Goal: Information Seeking & Learning: Check status

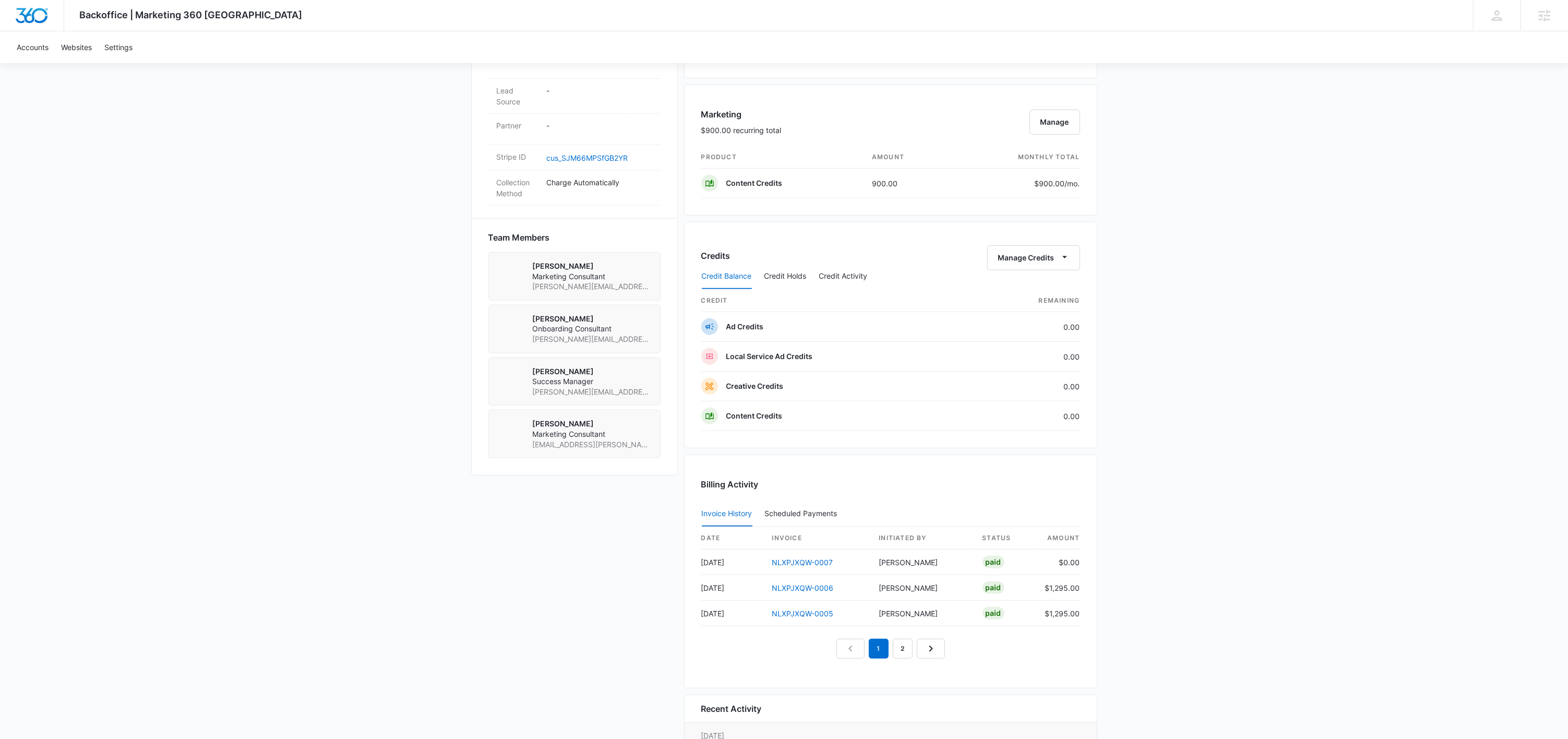
scroll to position [587, 0]
click at [811, 562] on link "NLXPJXQW-0007" at bounding box center [802, 559] width 61 height 9
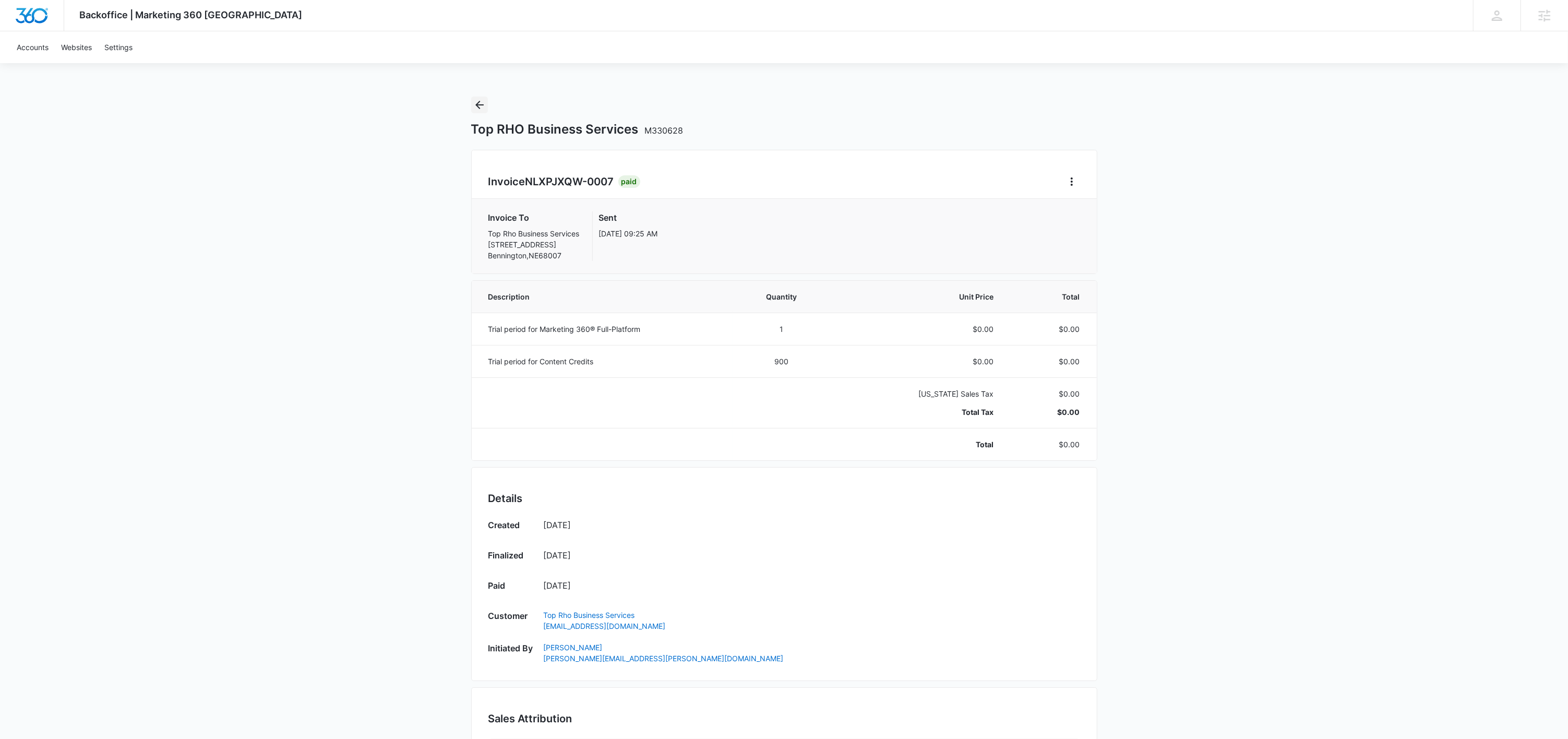
click at [483, 109] on icon "Back" at bounding box center [479, 104] width 12 height 12
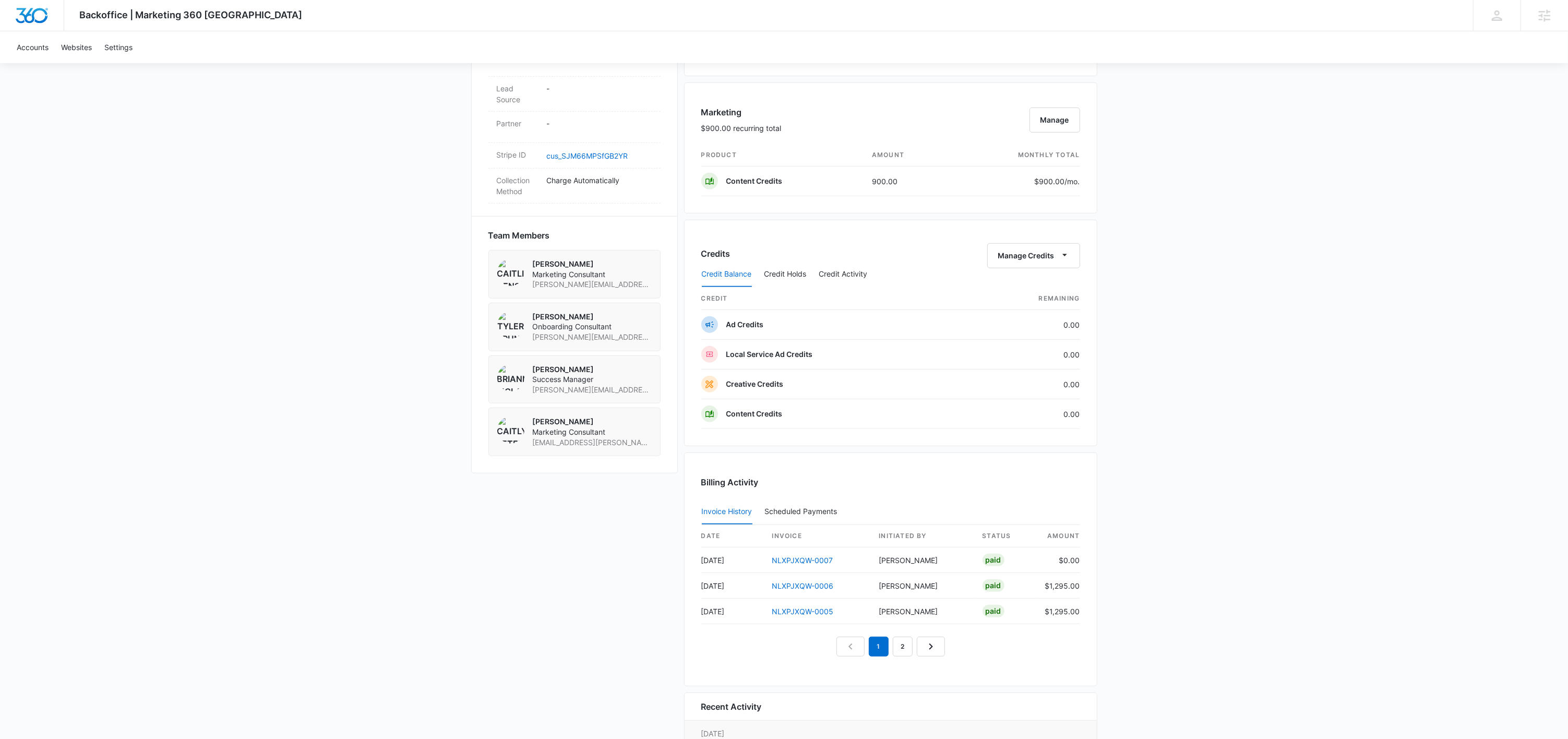
scroll to position [610, 0]
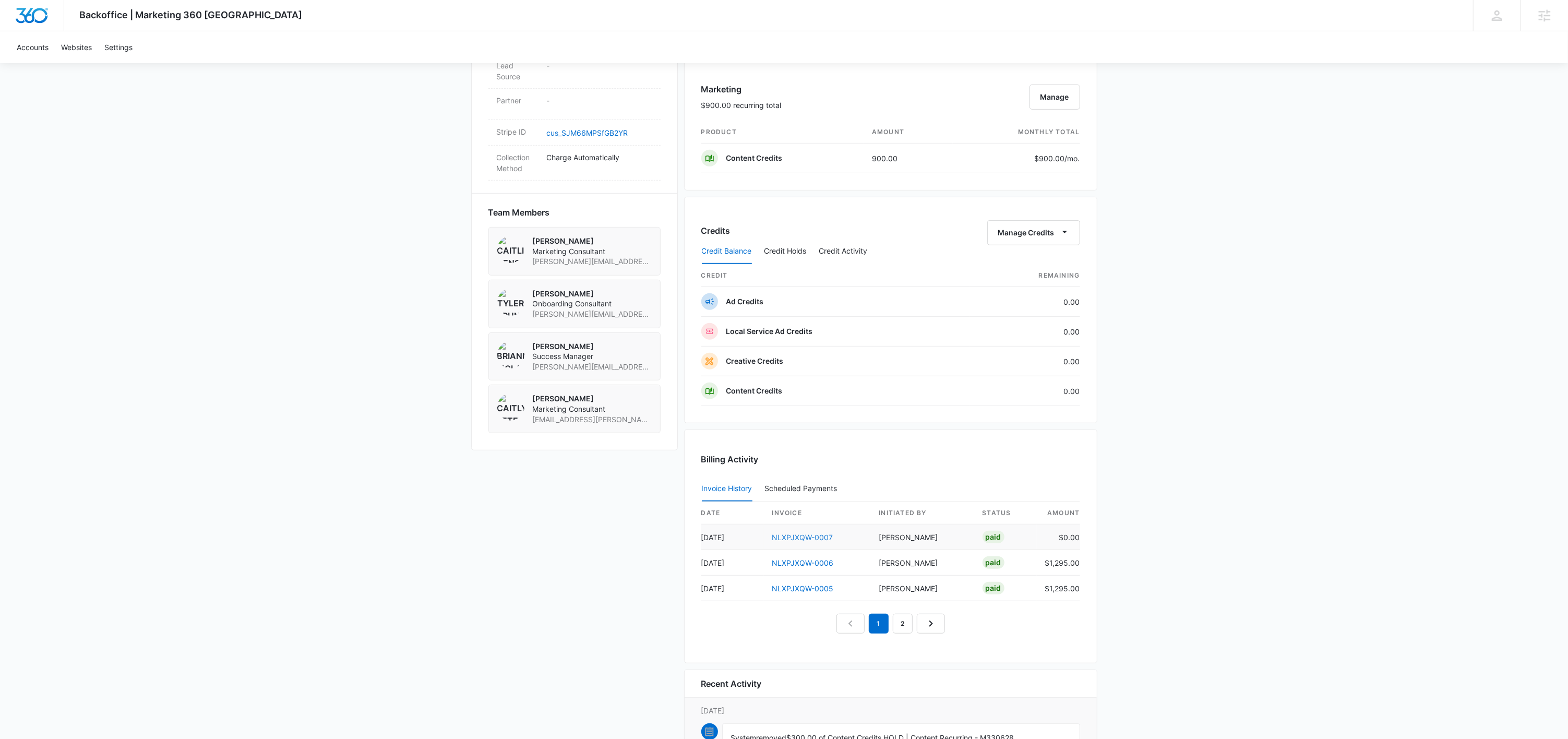
click at [819, 540] on link "NLXPJXQW-0007" at bounding box center [802, 537] width 61 height 9
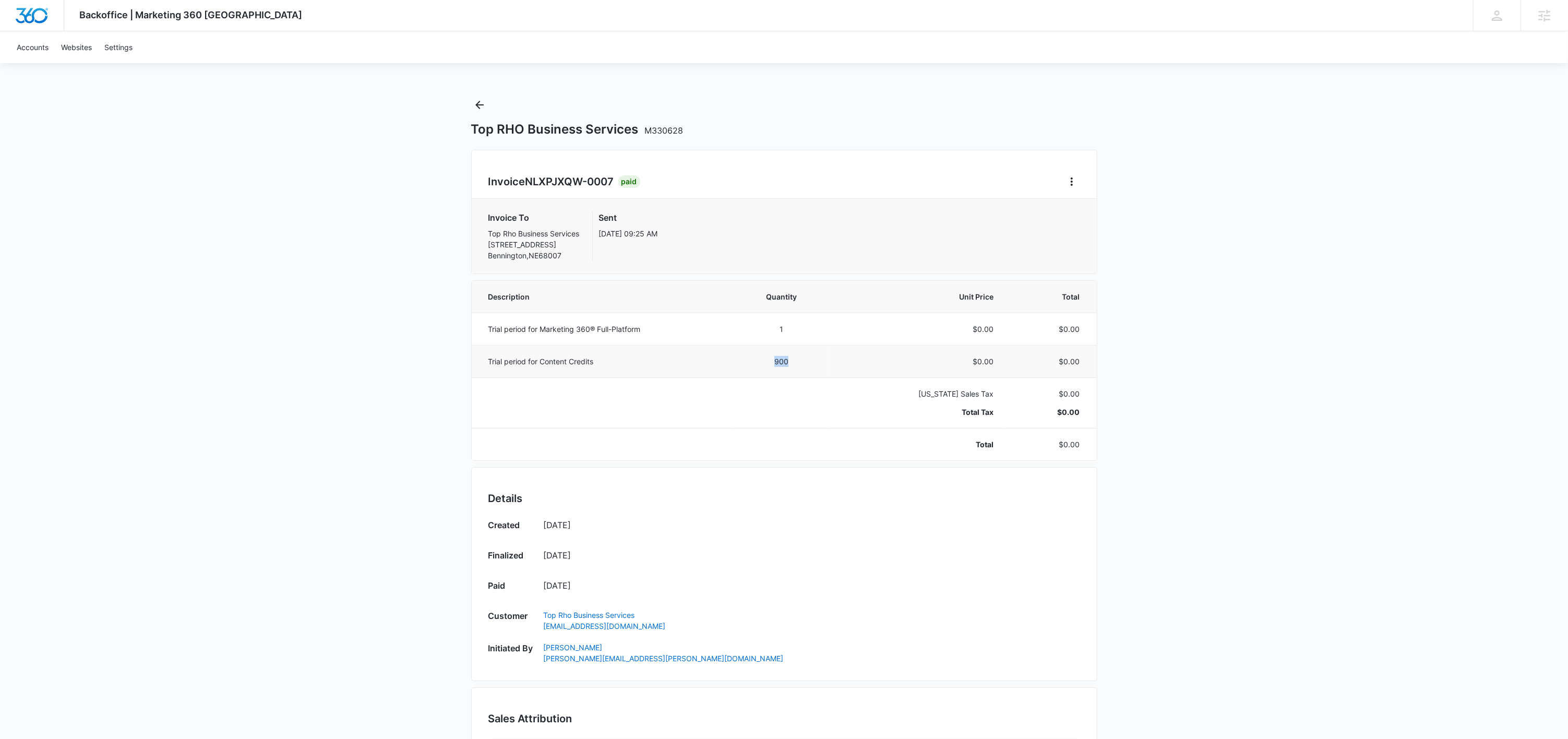
drag, startPoint x: 757, startPoint y: 358, endPoint x: 829, endPoint y: 357, distance: 72.0
click at [830, 357] on td "900" at bounding box center [781, 361] width 98 height 32
drag, startPoint x: 1050, startPoint y: 362, endPoint x: 1081, endPoint y: 362, distance: 31.0
click at [1081, 362] on td "$0.00" at bounding box center [1051, 361] width 91 height 32
click at [1048, 369] on td "$0.00" at bounding box center [1051, 361] width 91 height 32
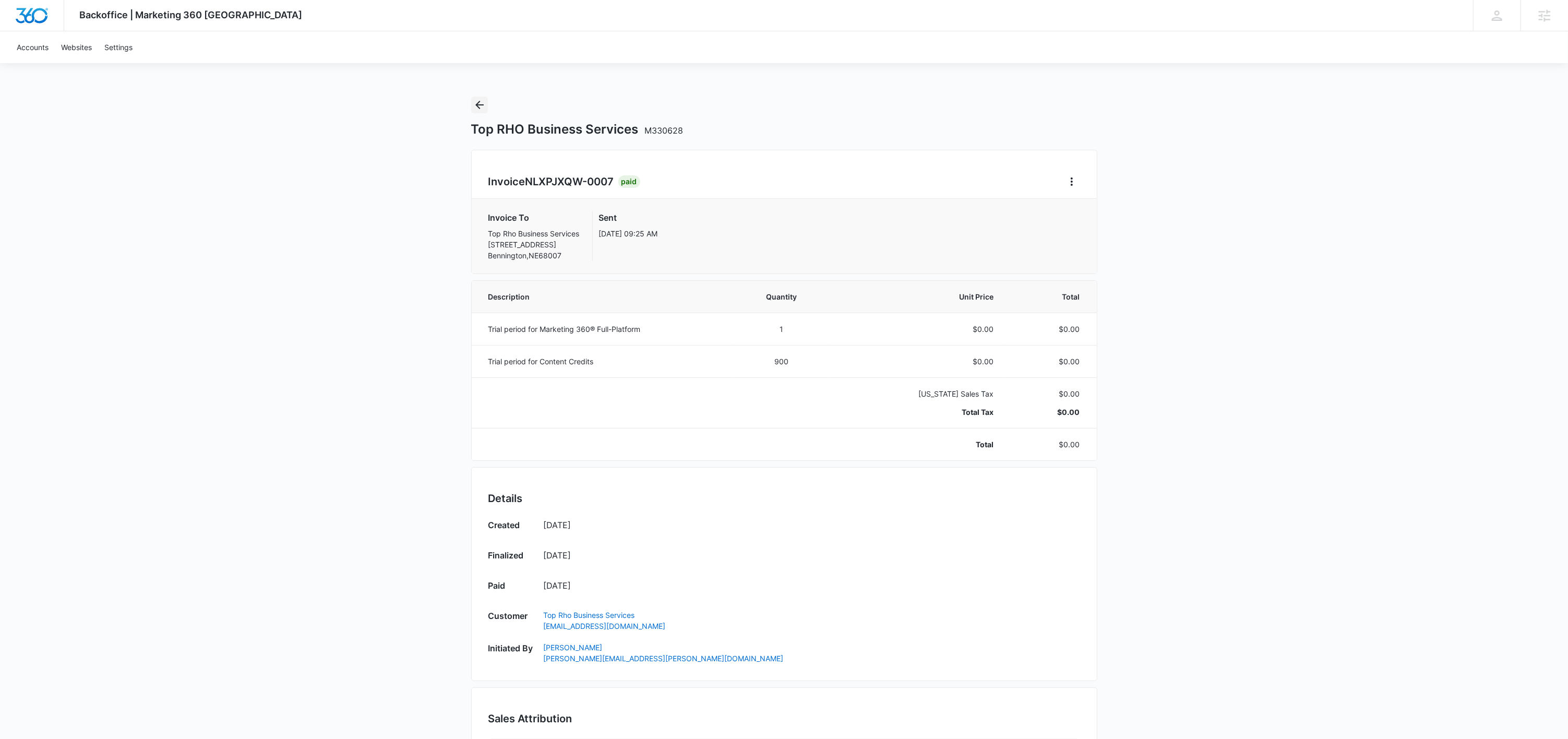
click at [479, 109] on icon "Back" at bounding box center [479, 104] width 12 height 12
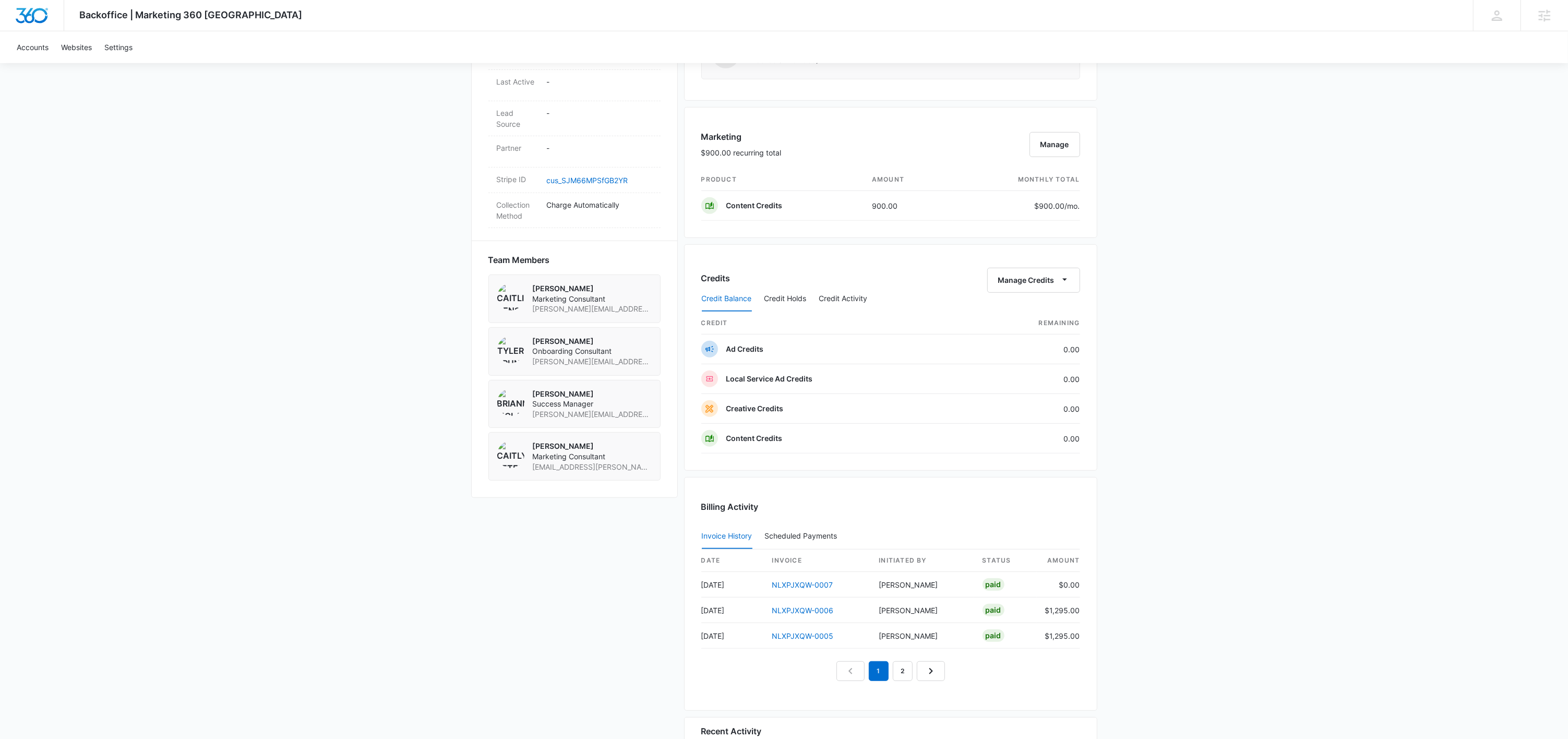
scroll to position [560, 0]
click at [839, 300] on button "Credit Activity" at bounding box center [844, 301] width 49 height 25
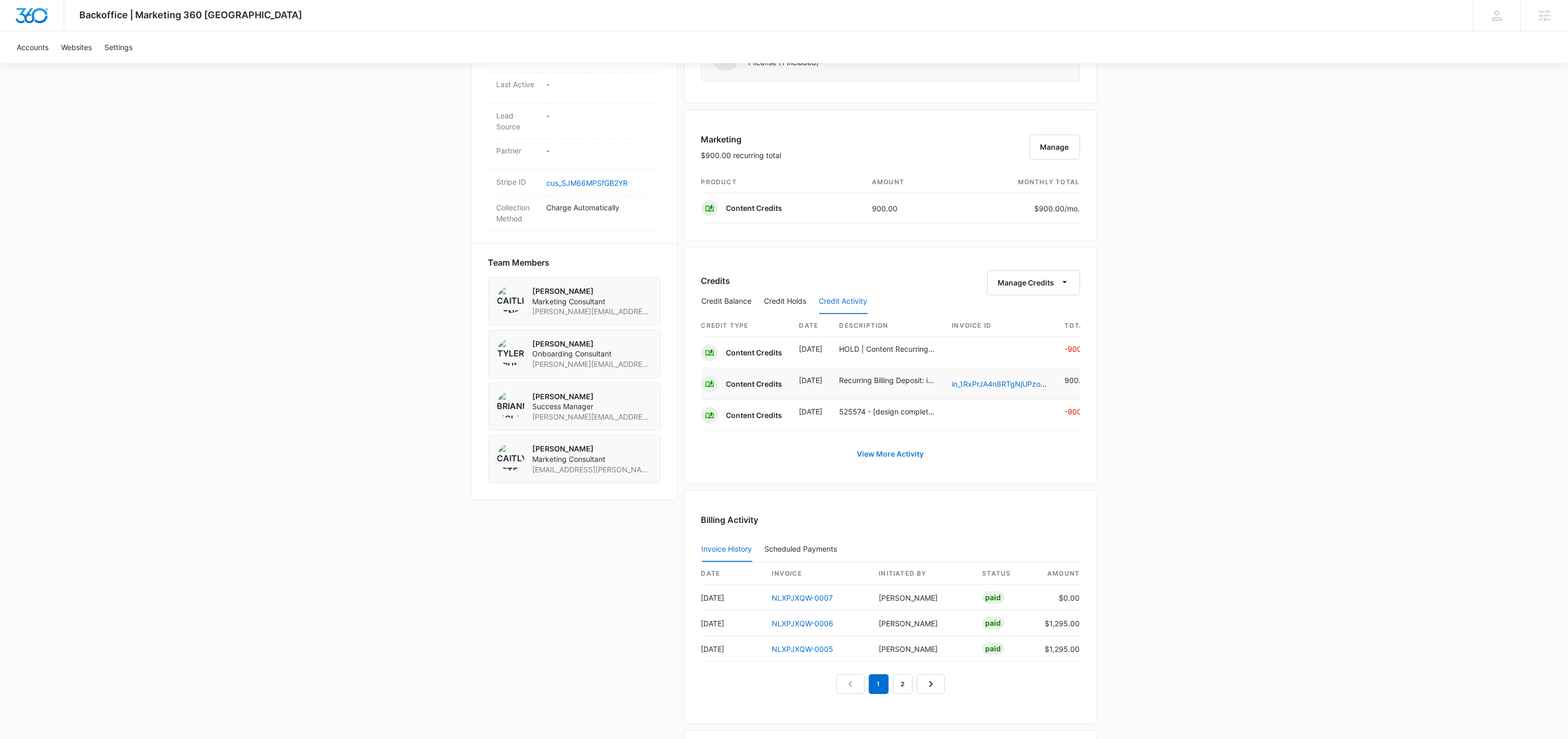
scroll to position [0, 13]
click at [740, 304] on button "Credit Balance" at bounding box center [727, 301] width 50 height 25
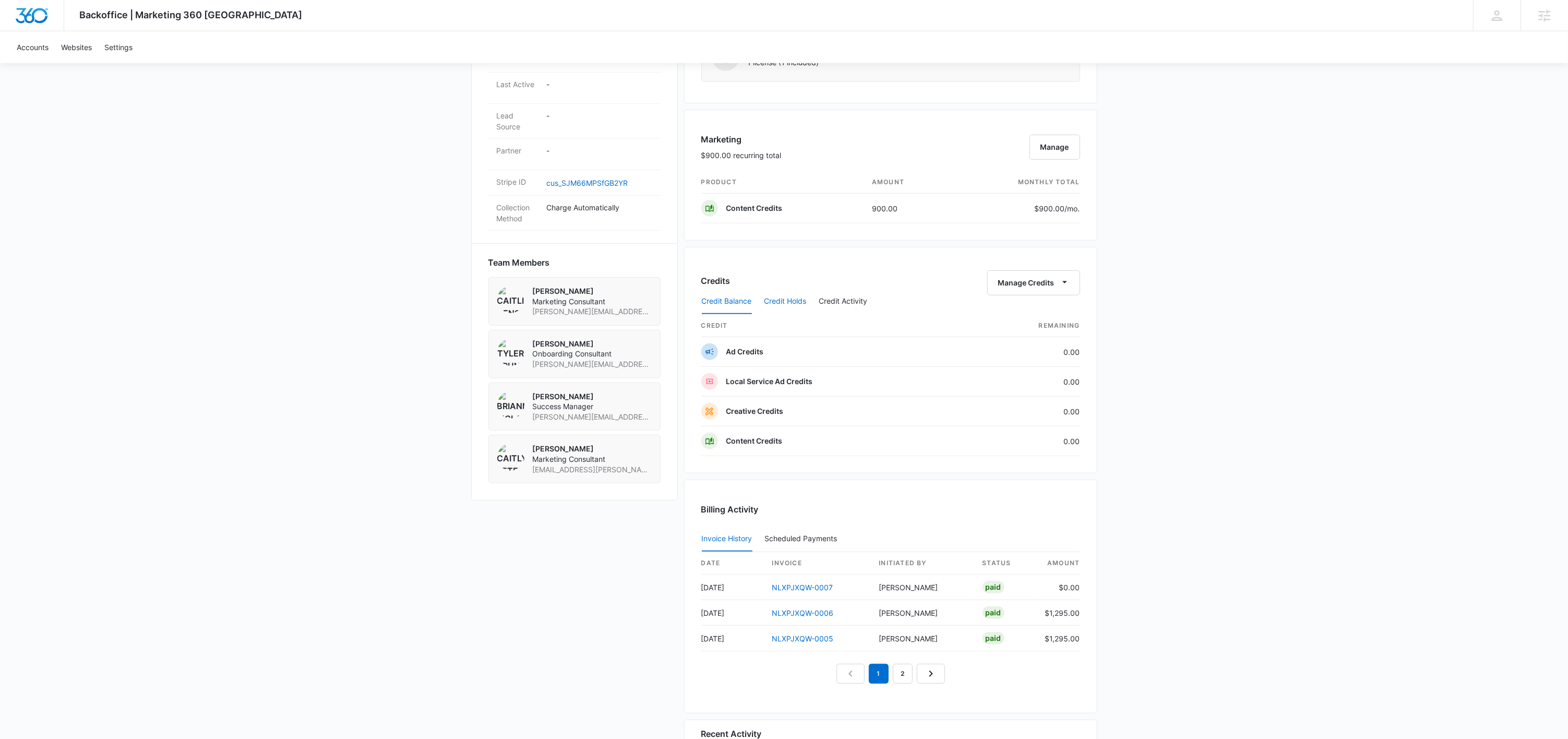
click at [785, 303] on button "Credit Holds" at bounding box center [785, 301] width 42 height 25
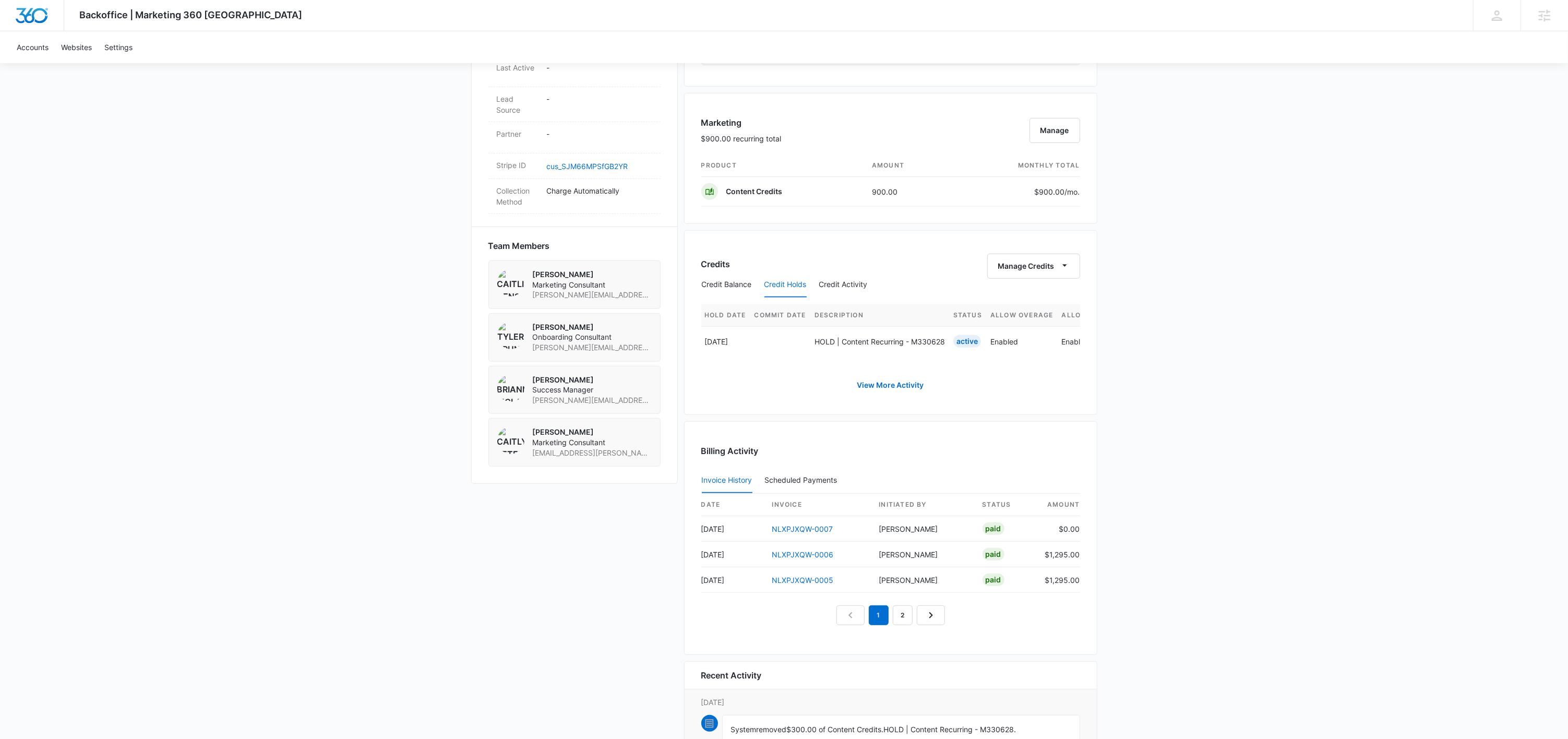
scroll to position [587, 0]
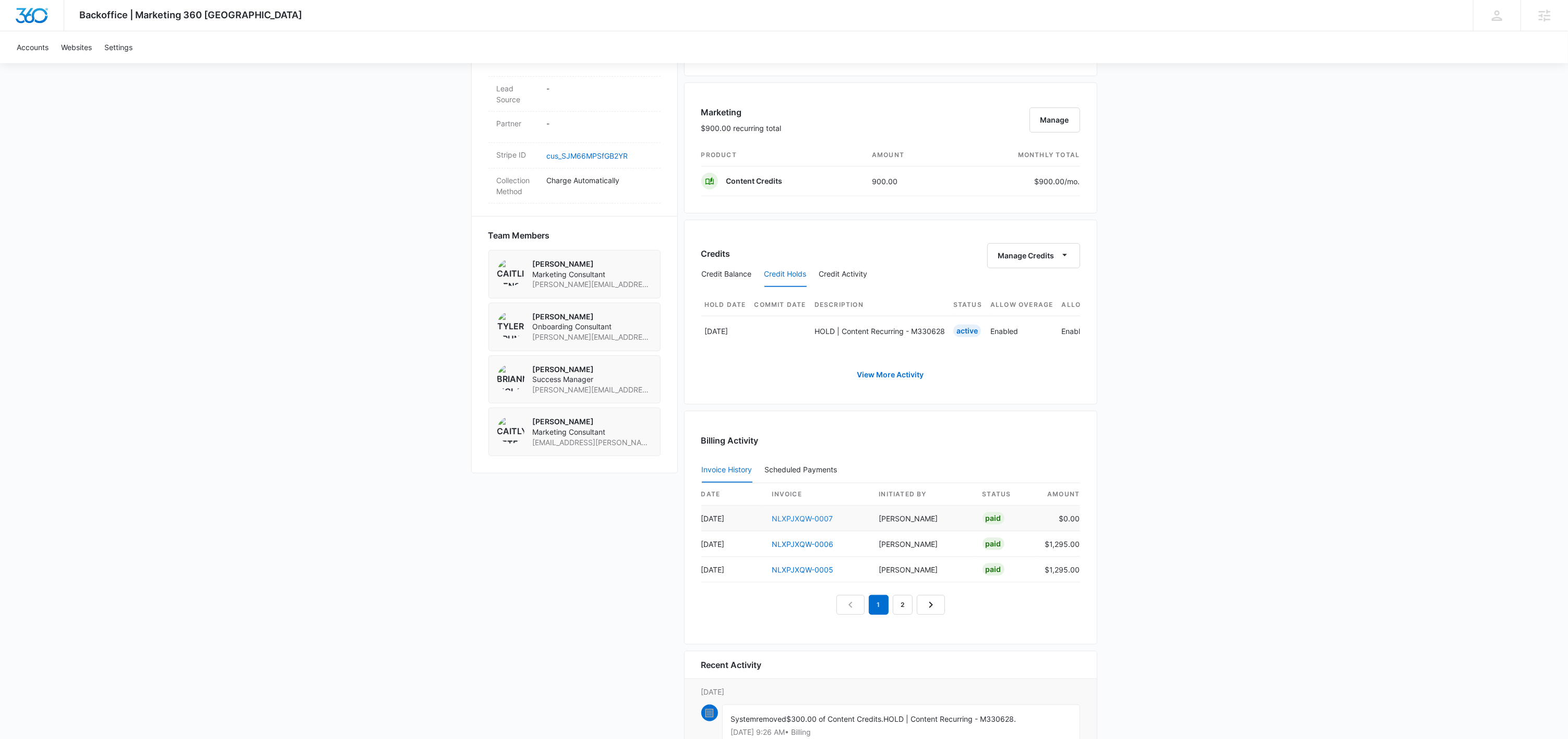
click at [816, 521] on link "NLXPJXQW-0007" at bounding box center [802, 518] width 61 height 9
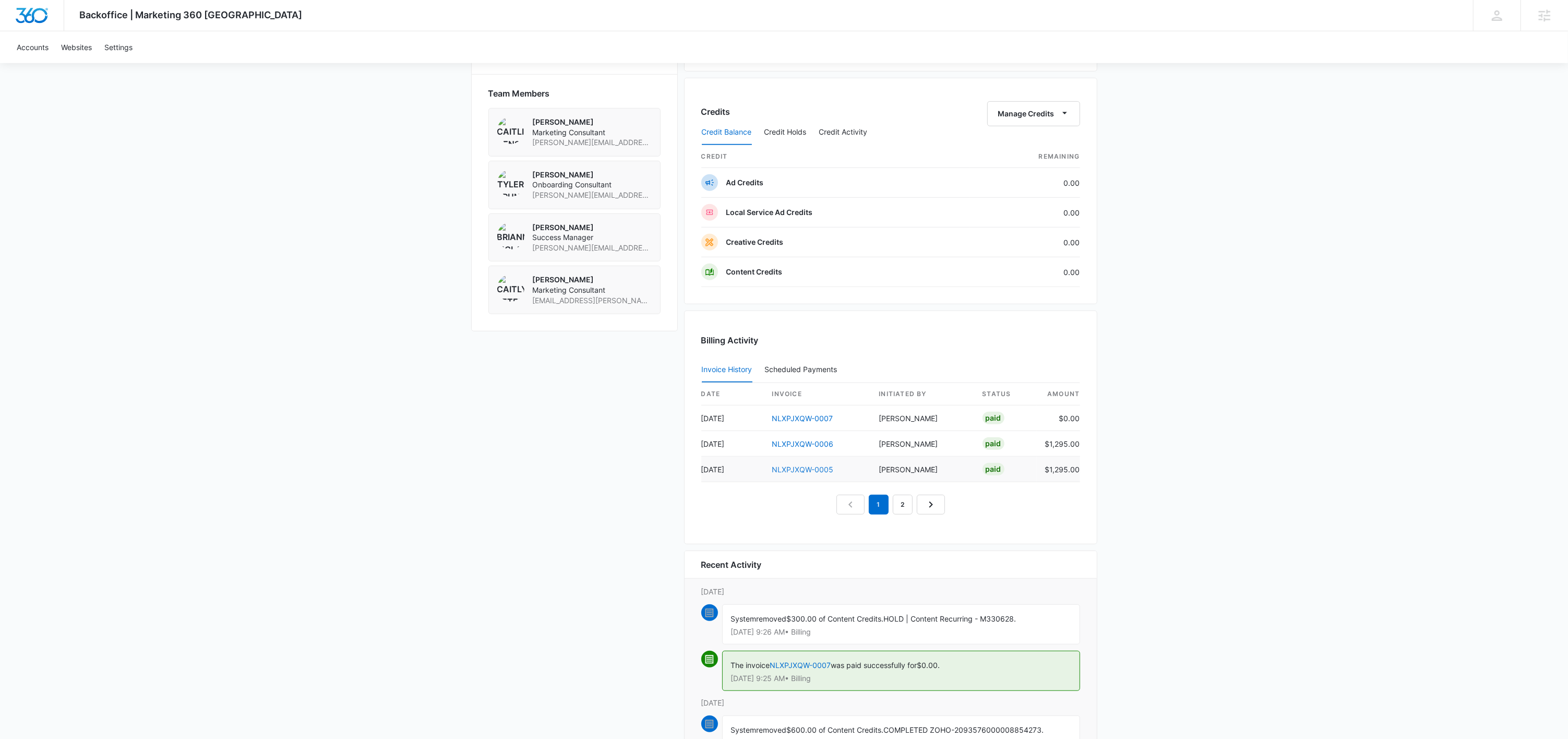
scroll to position [761, 0]
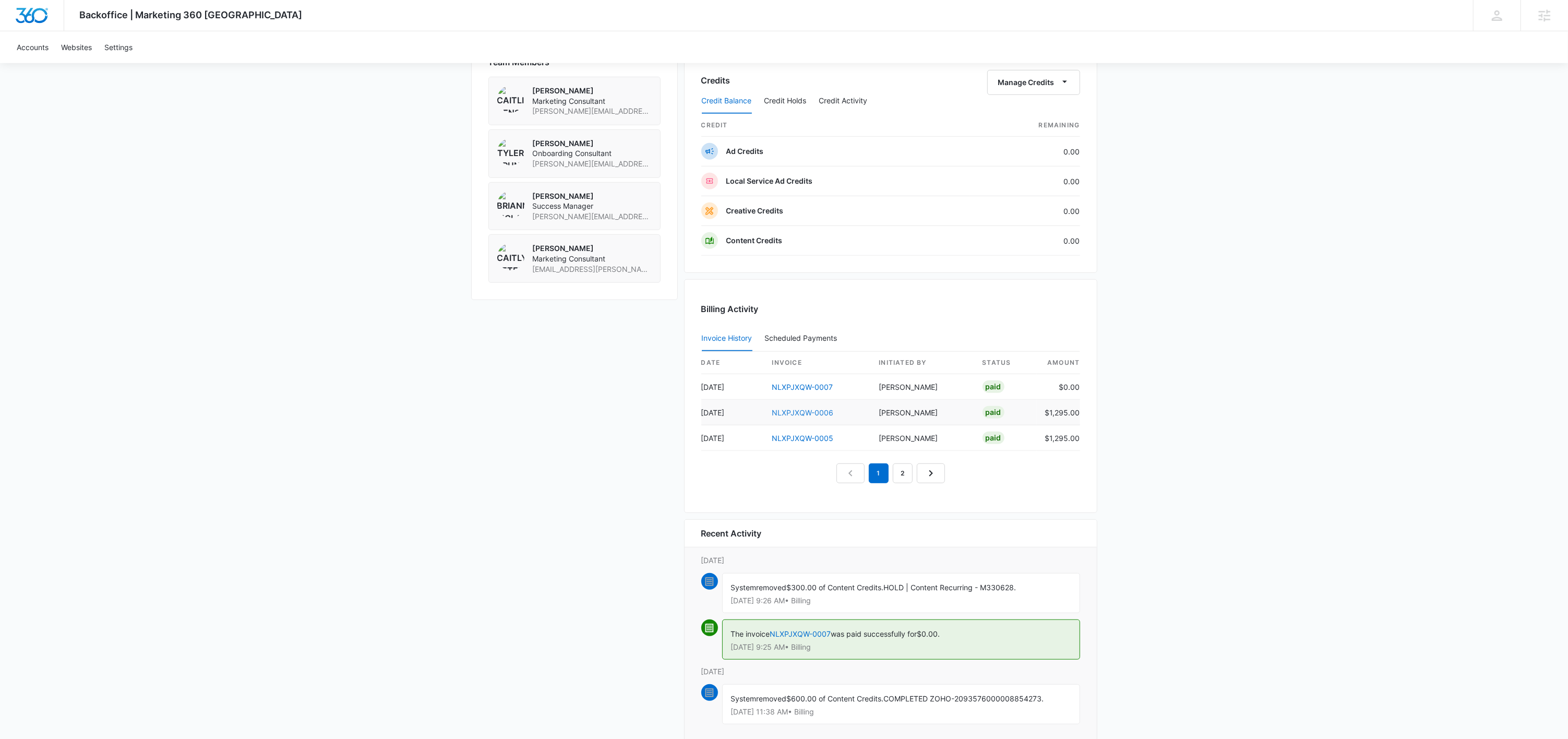
click at [799, 416] on link "NLXPJXQW-0006" at bounding box center [803, 413] width 62 height 9
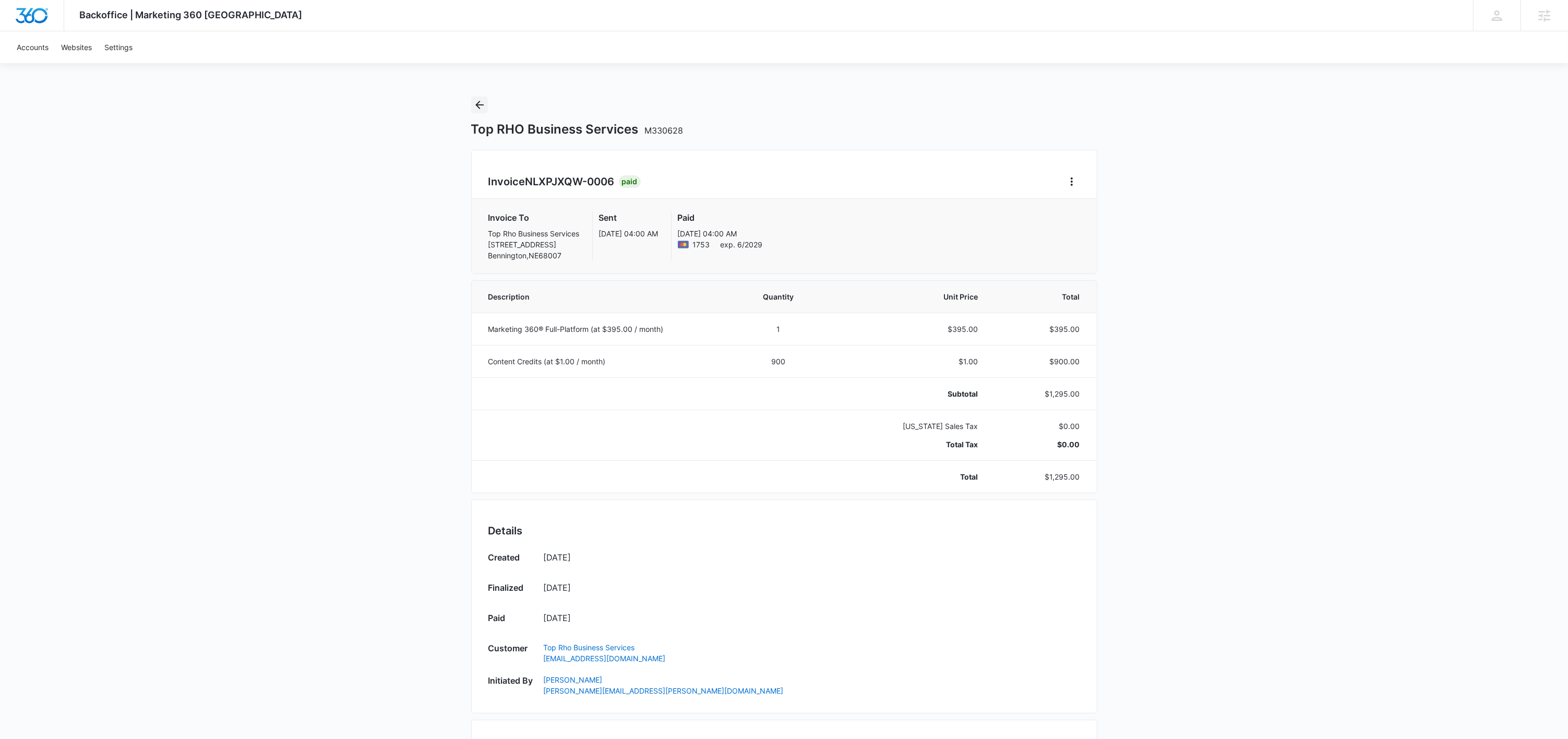
click at [479, 98] on icon "Back" at bounding box center [479, 104] width 12 height 12
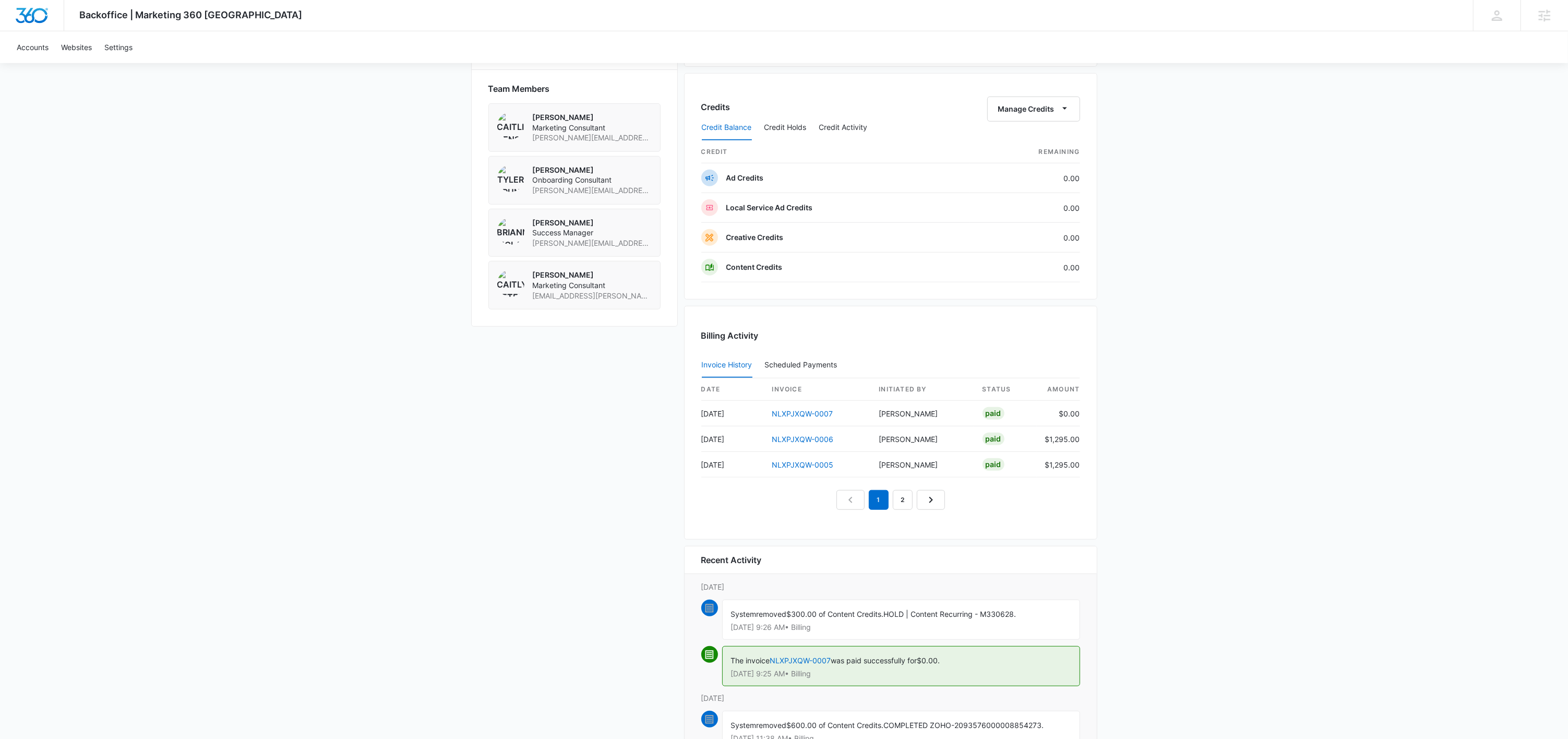
scroll to position [791, 0]
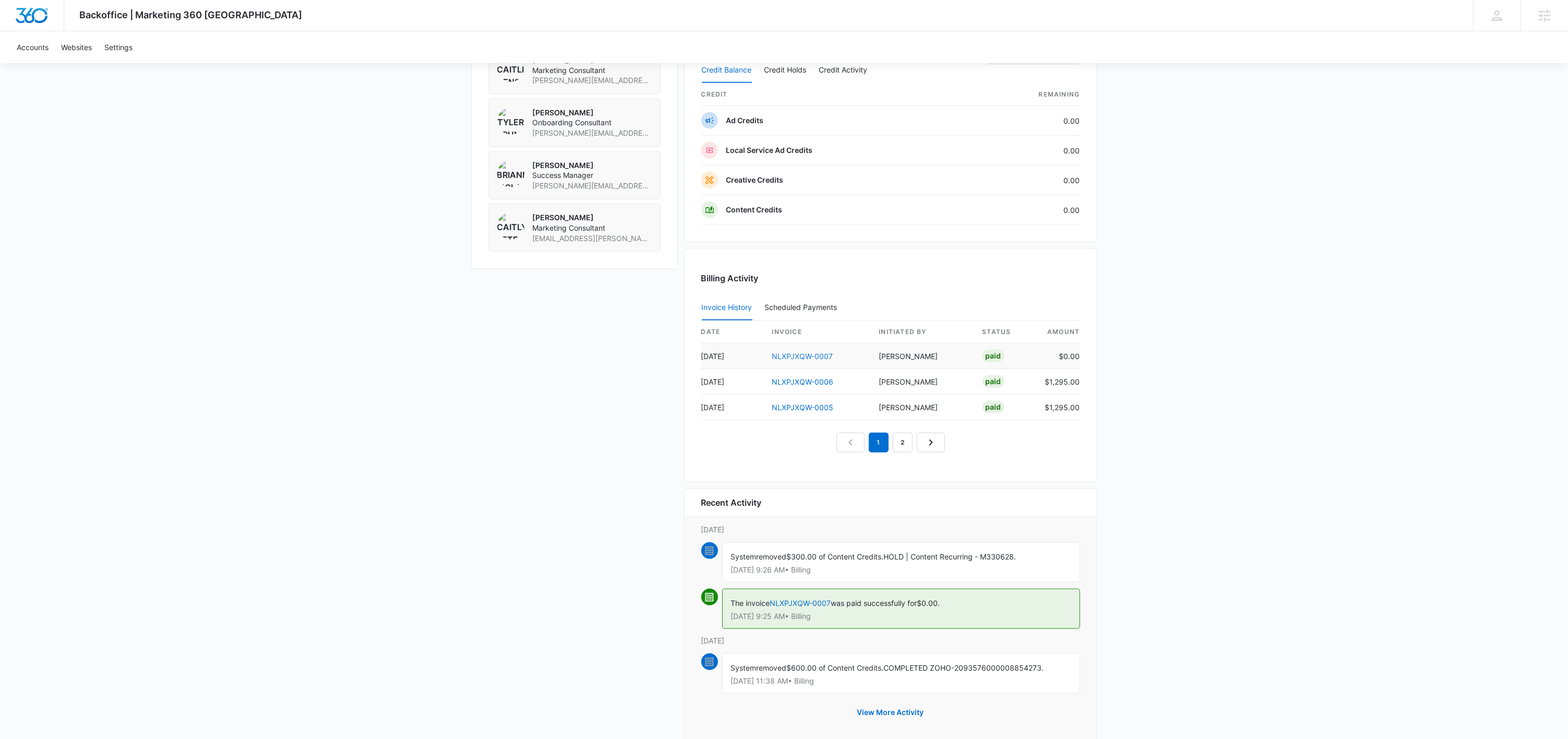
click at [803, 359] on link "NLXPJXQW-0007" at bounding box center [802, 356] width 61 height 9
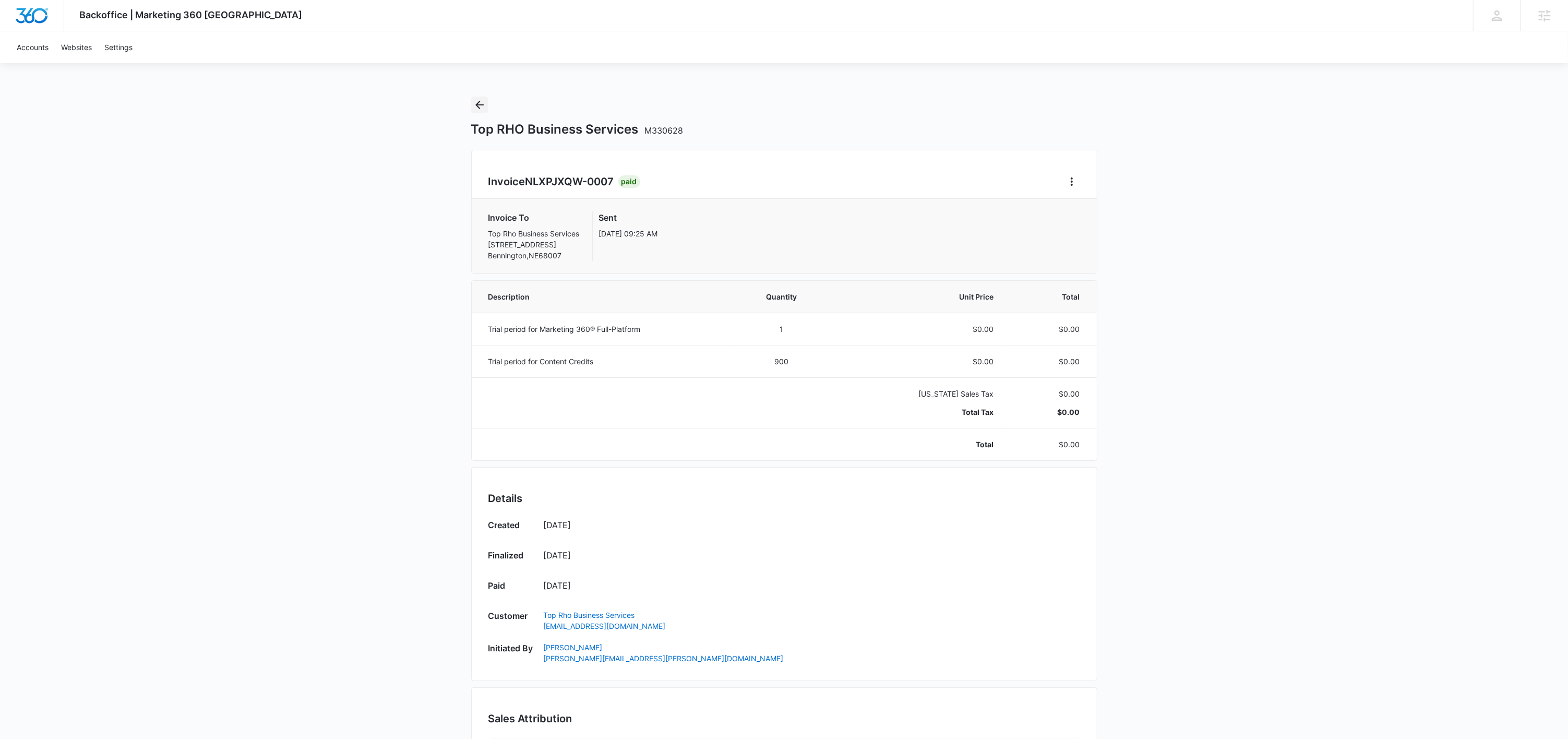
click at [484, 110] on icon "Back" at bounding box center [479, 104] width 12 height 12
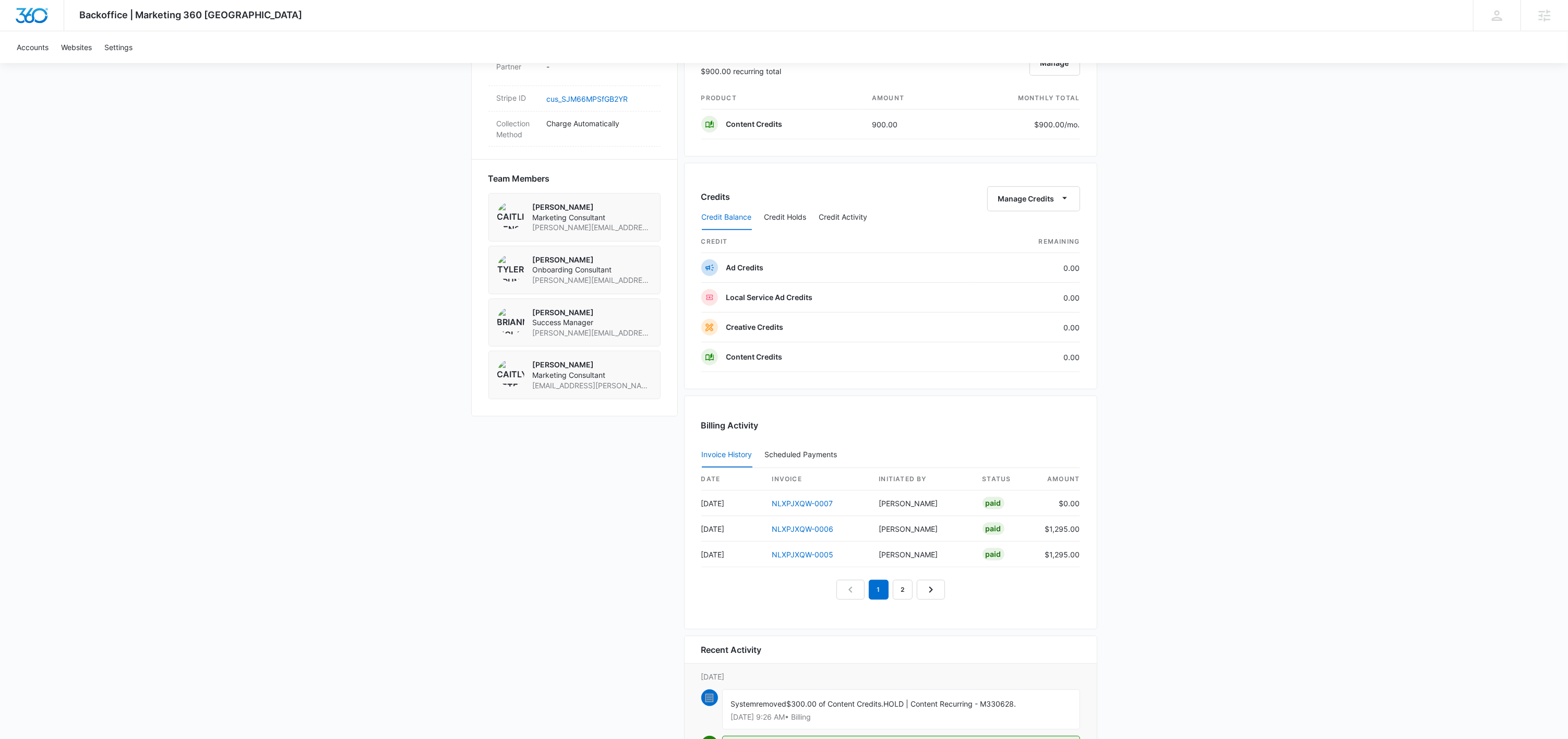
scroll to position [646, 0]
click at [797, 505] on link "NLXPJXQW-0007" at bounding box center [802, 502] width 61 height 9
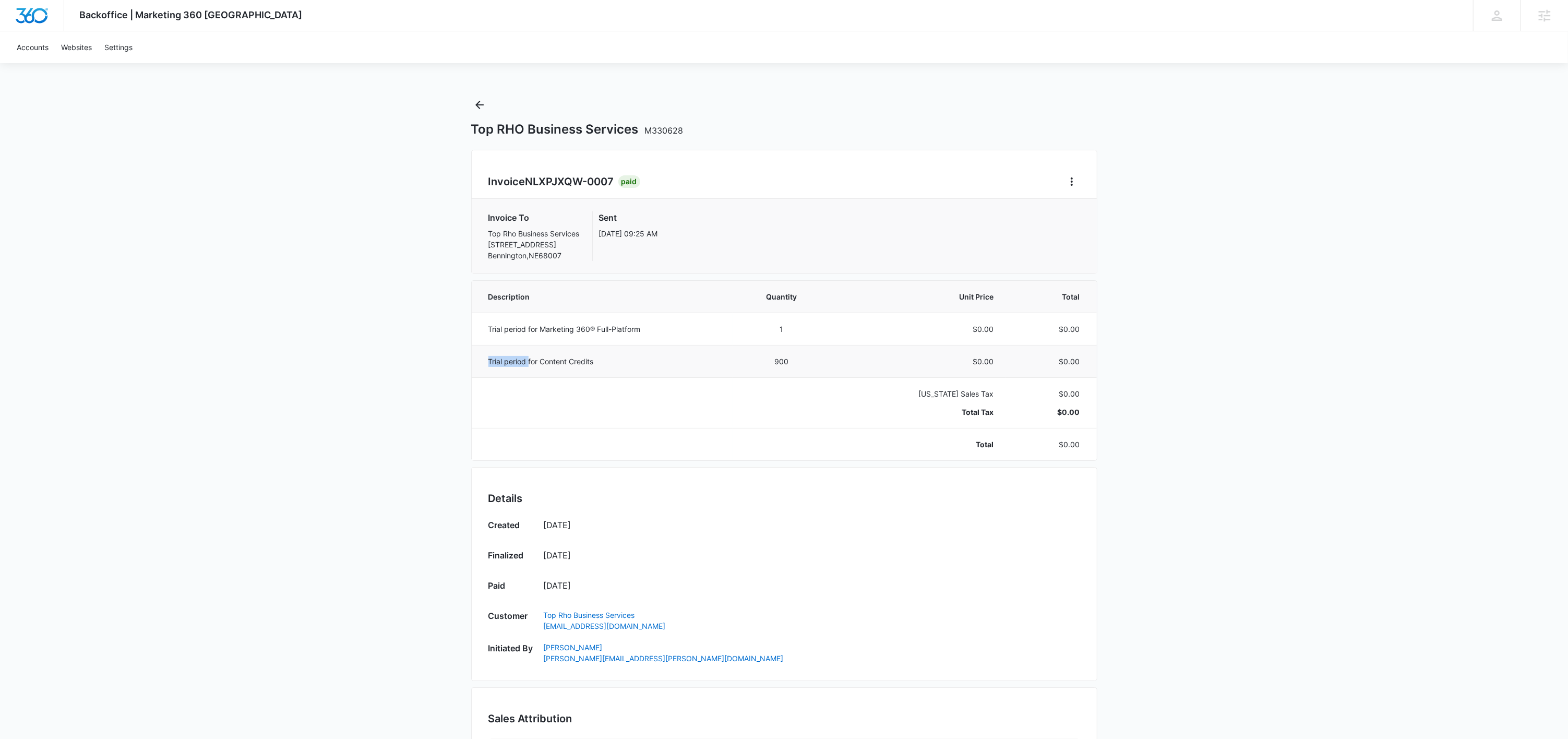
drag, startPoint x: 490, startPoint y: 361, endPoint x: 529, endPoint y: 361, distance: 39.0
click at [529, 361] on p "Trial period for Content Credits" at bounding box center [604, 361] width 231 height 11
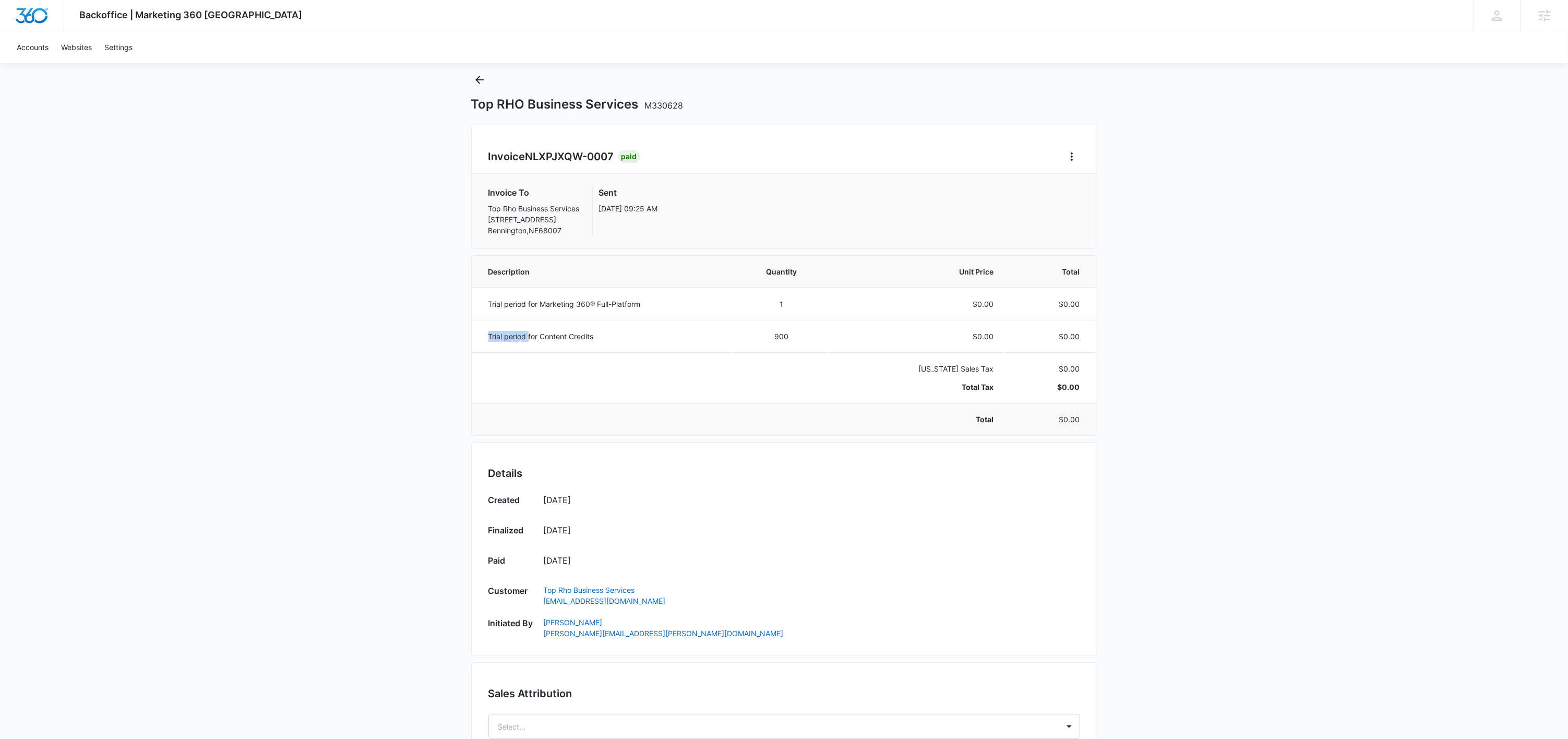
scroll to position [26, 0]
click at [591, 396] on td at bounding box center [601, 377] width 261 height 50
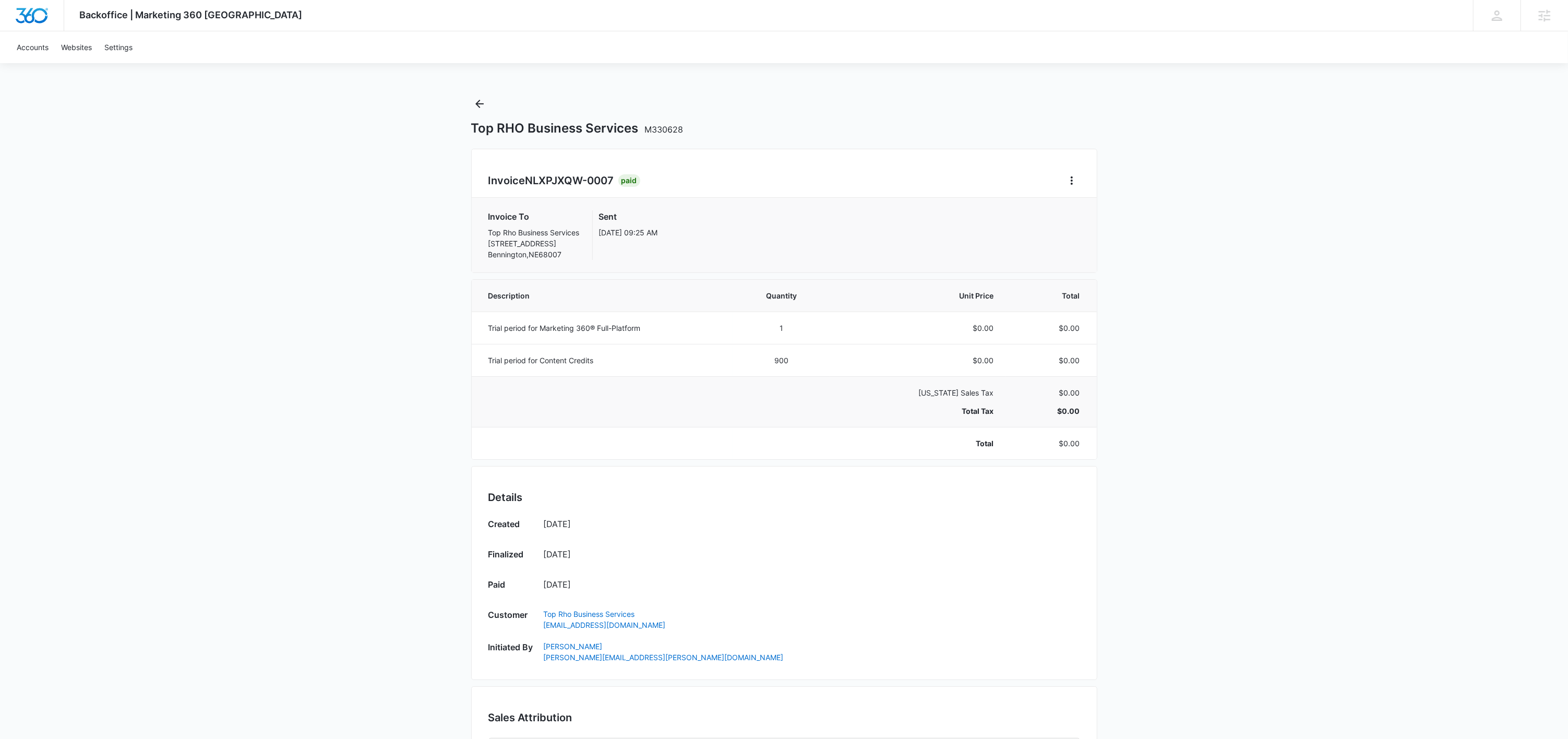
scroll to position [0, 0]
click at [481, 114] on div "Top RHO Business Services M330628" at bounding box center [784, 116] width 626 height 41
click at [475, 106] on icon "Back" at bounding box center [479, 104] width 12 height 12
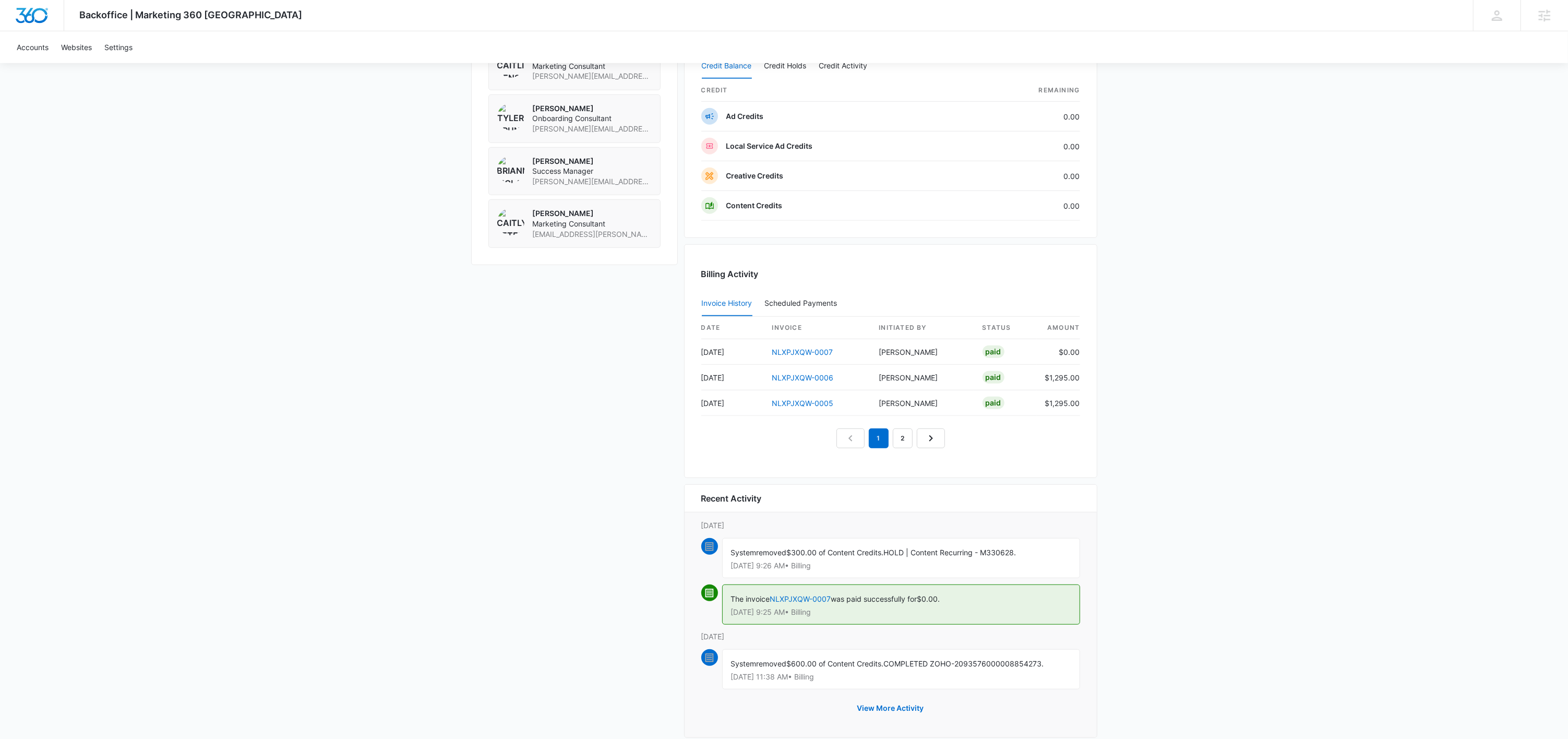
scroll to position [796, 0]
click at [903, 440] on link "2" at bounding box center [903, 438] width 20 height 20
click at [865, 441] on link "1" at bounding box center [867, 438] width 20 height 20
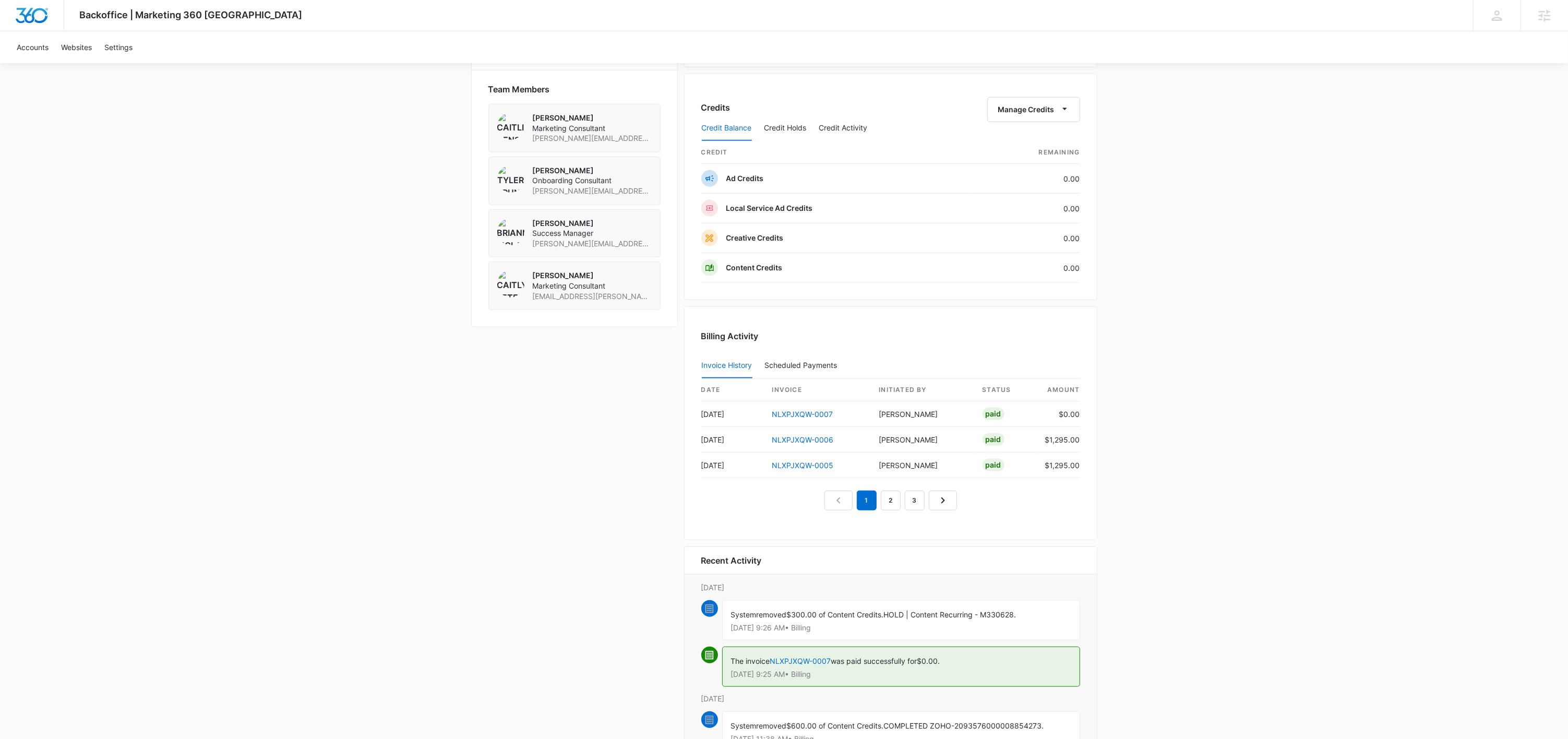
scroll to position [681, 0]
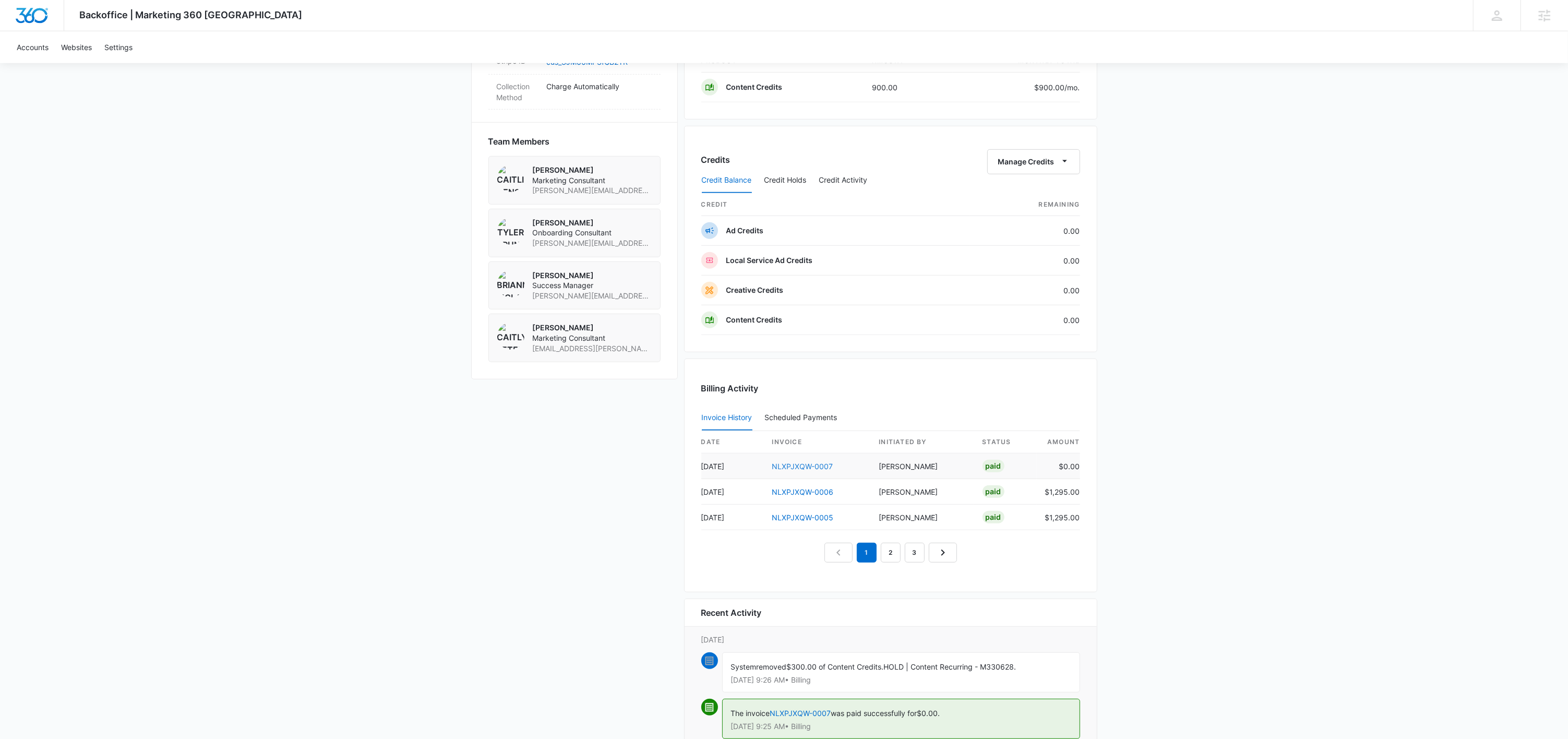
click at [801, 469] on link "NLXPJXQW-0007" at bounding box center [802, 467] width 61 height 9
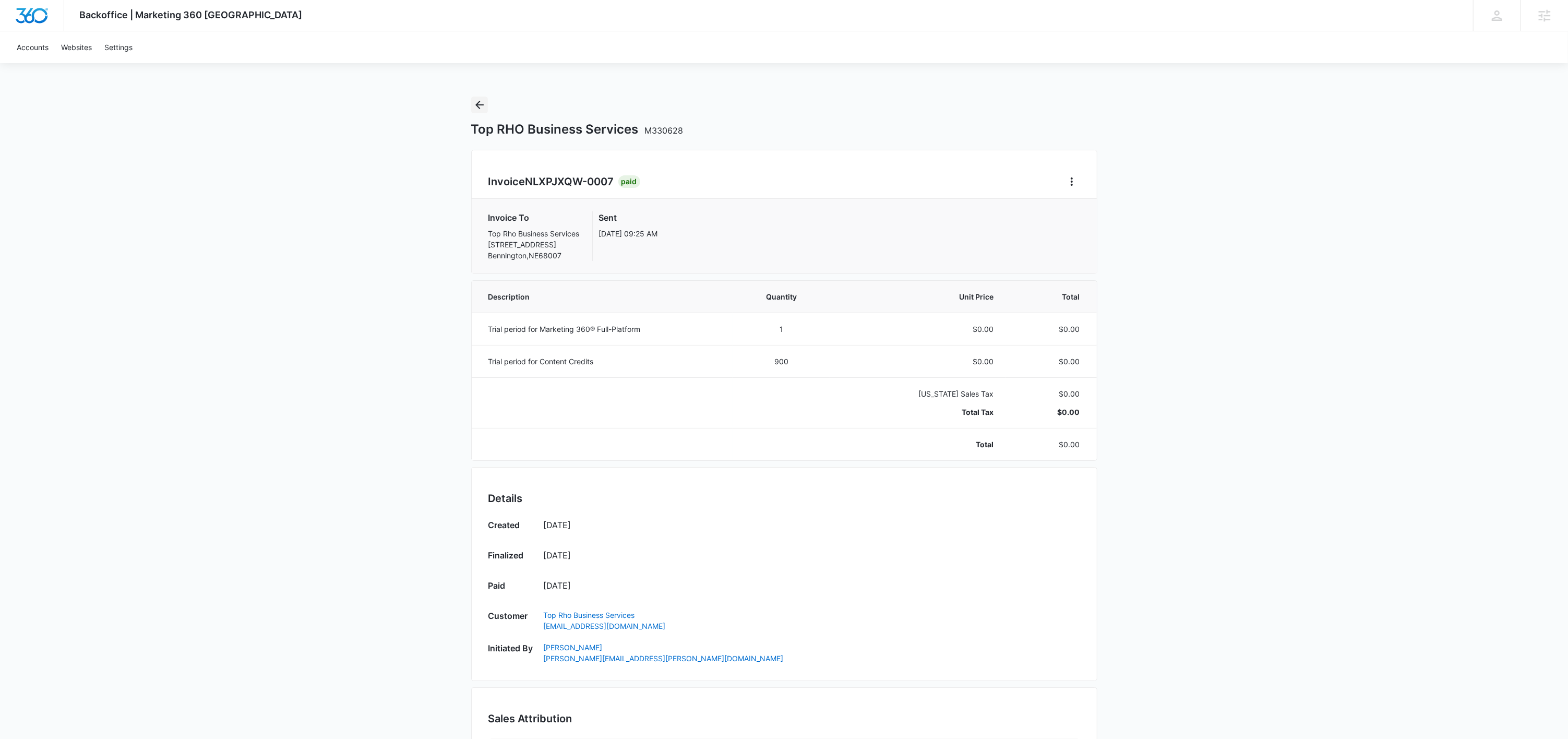
click at [477, 98] on icon "Back" at bounding box center [479, 104] width 12 height 12
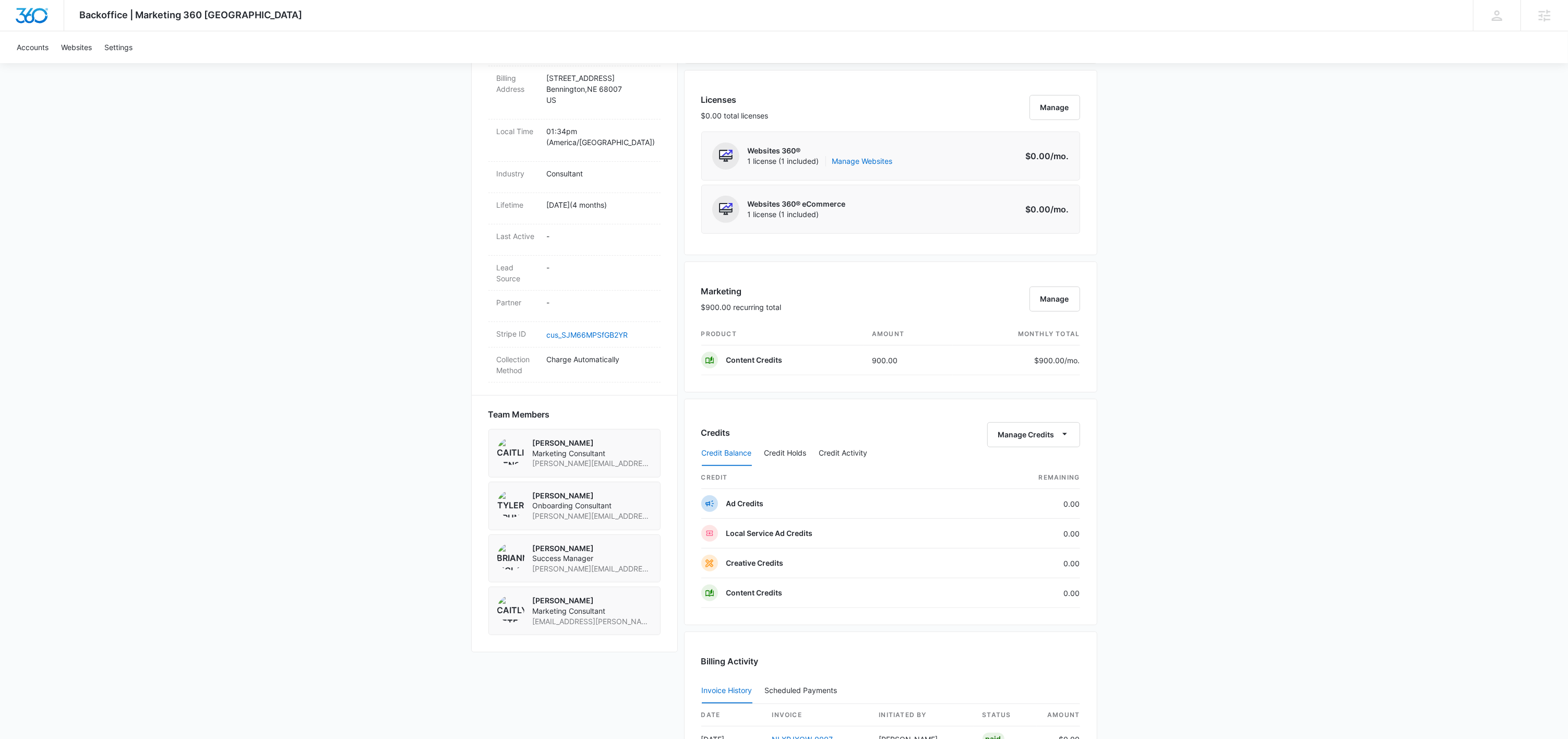
scroll to position [821, 0]
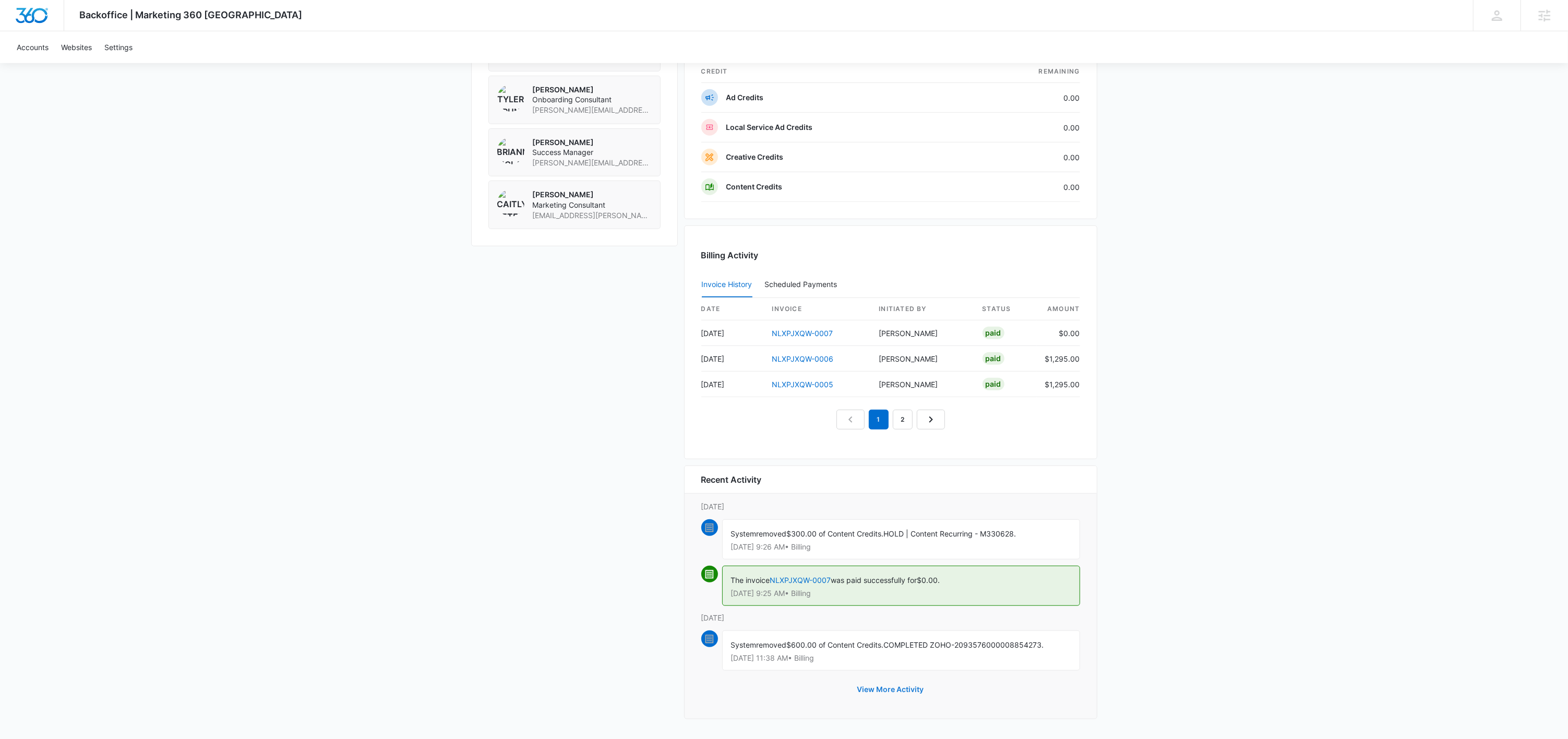
click at [898, 682] on button "View More Activity" at bounding box center [890, 689] width 88 height 25
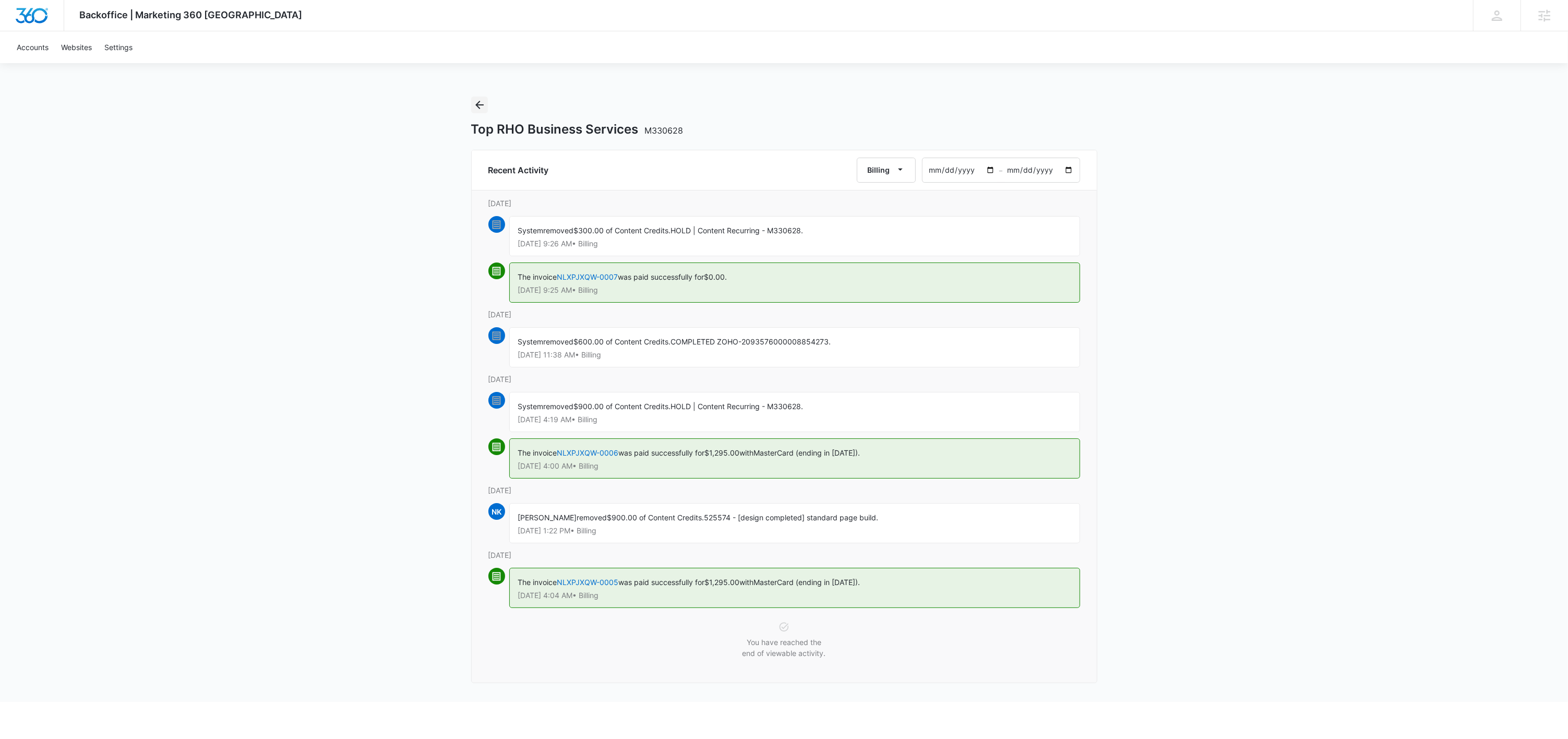
click at [483, 104] on icon "Back" at bounding box center [479, 104] width 12 height 12
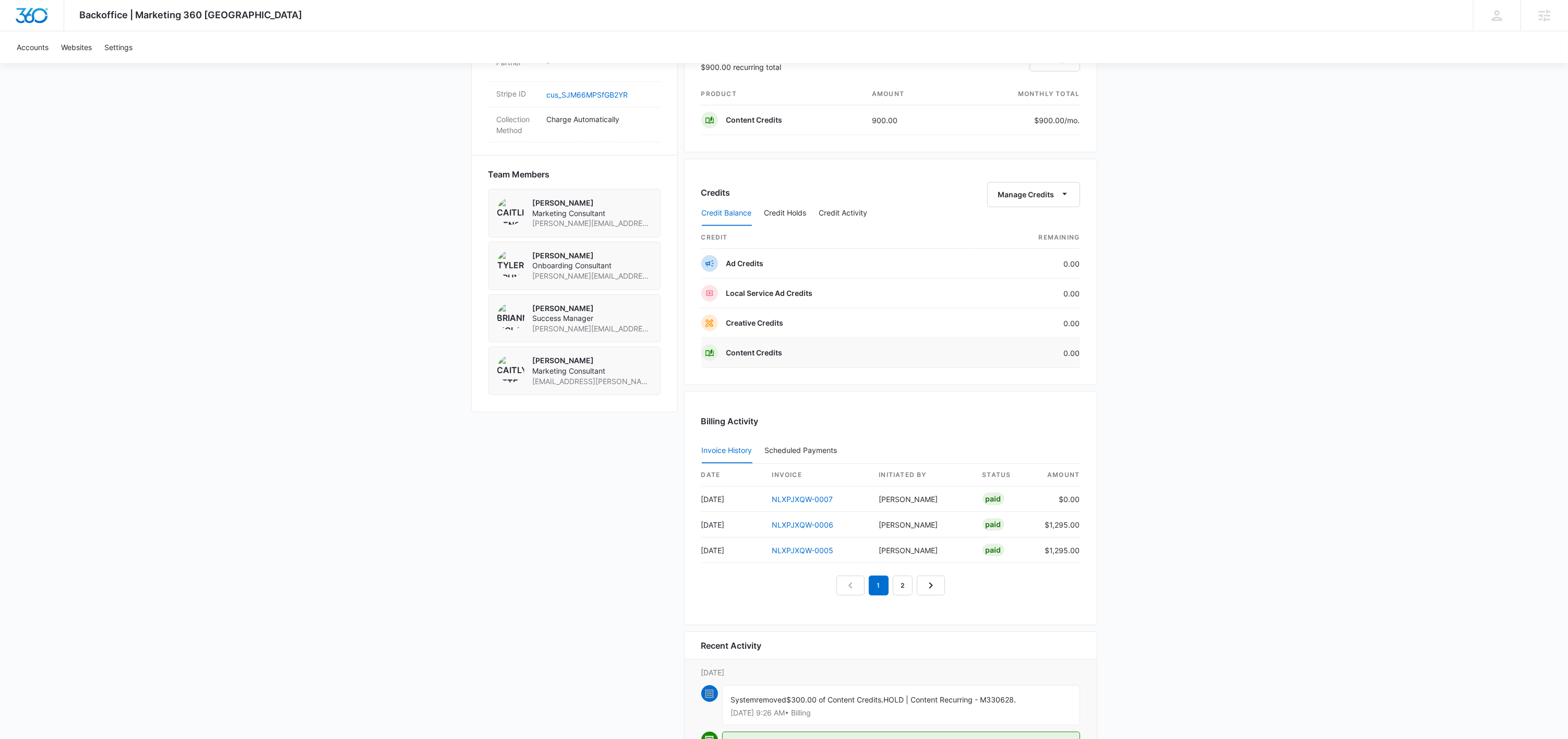
scroll to position [649, 0]
click at [804, 501] on link "NLXPJXQW-0007" at bounding box center [802, 498] width 61 height 9
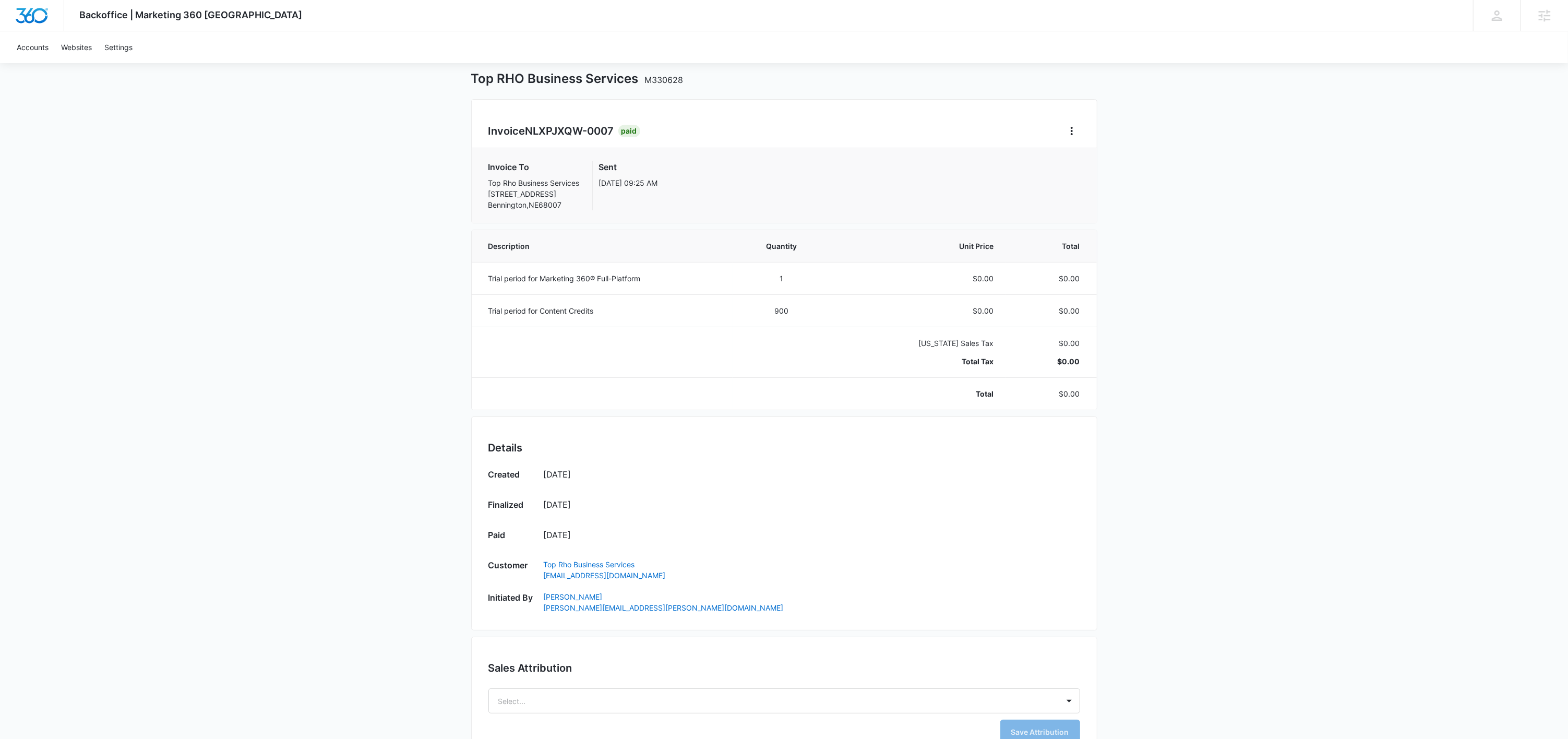
scroll to position [51, 0]
drag, startPoint x: 483, startPoint y: 313, endPoint x: 527, endPoint y: 311, distance: 44.0
click at [527, 311] on td "Trial period for Content Credits" at bounding box center [601, 310] width 261 height 32
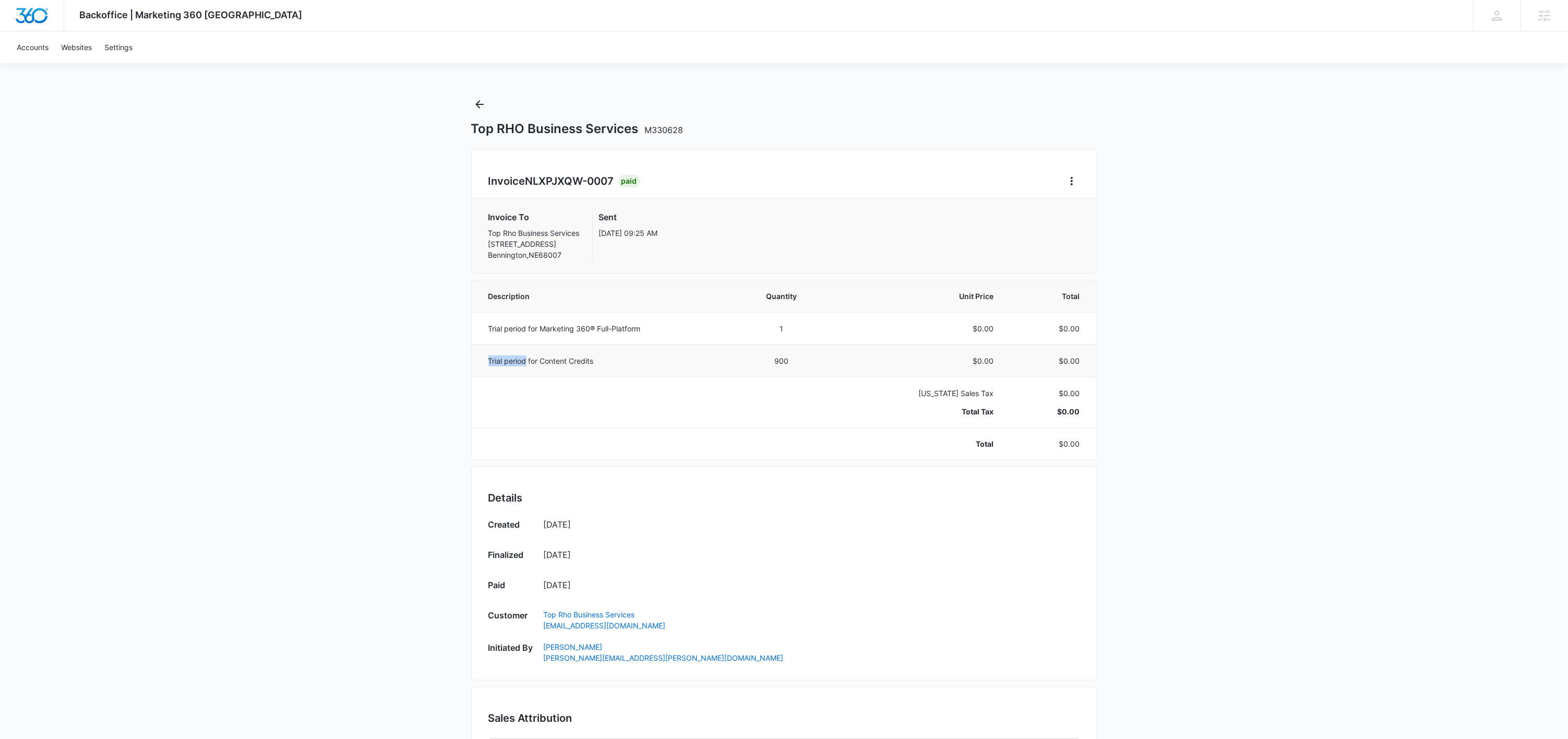
scroll to position [0, 0]
click at [475, 111] on button "Back" at bounding box center [479, 104] width 17 height 17
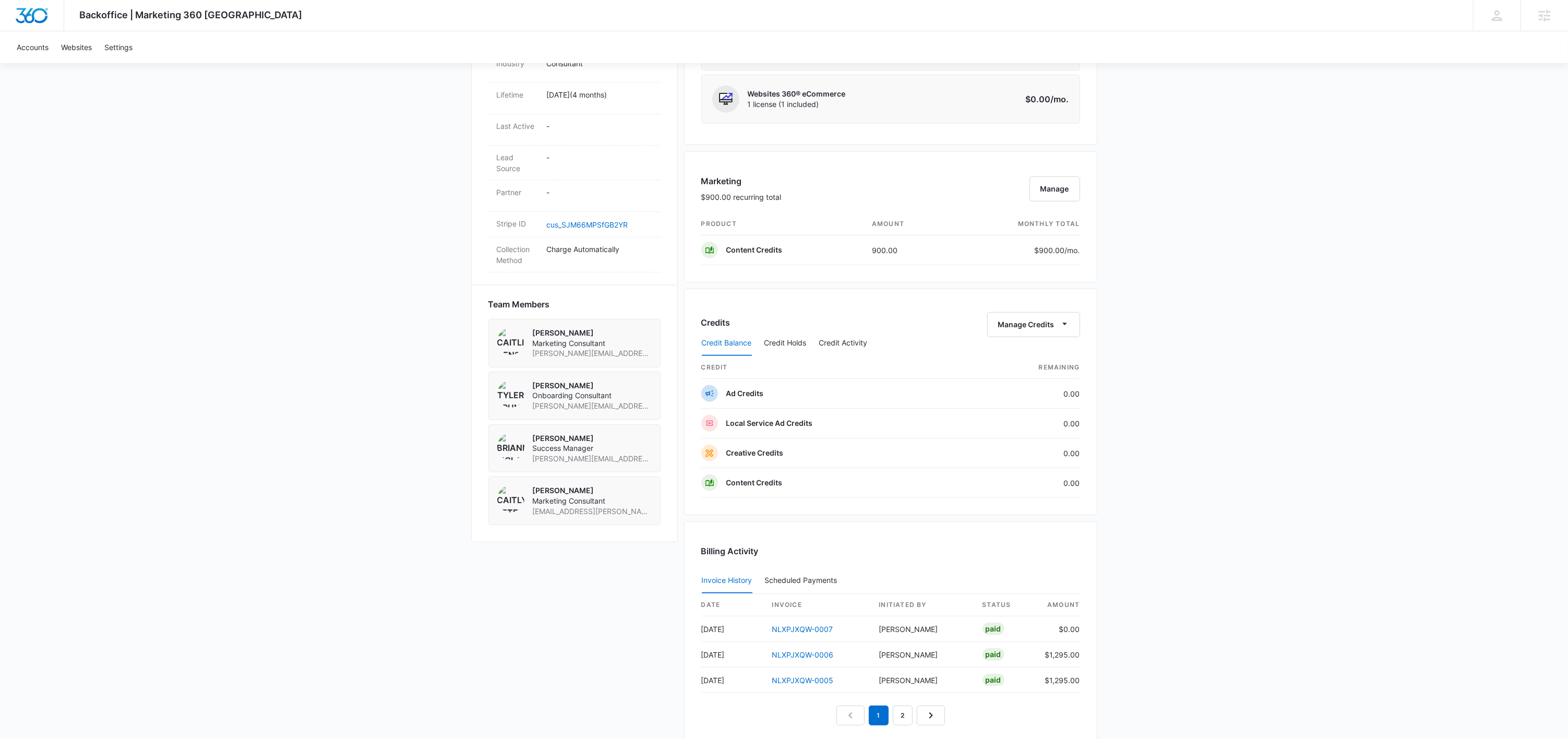
scroll to position [539, 0]
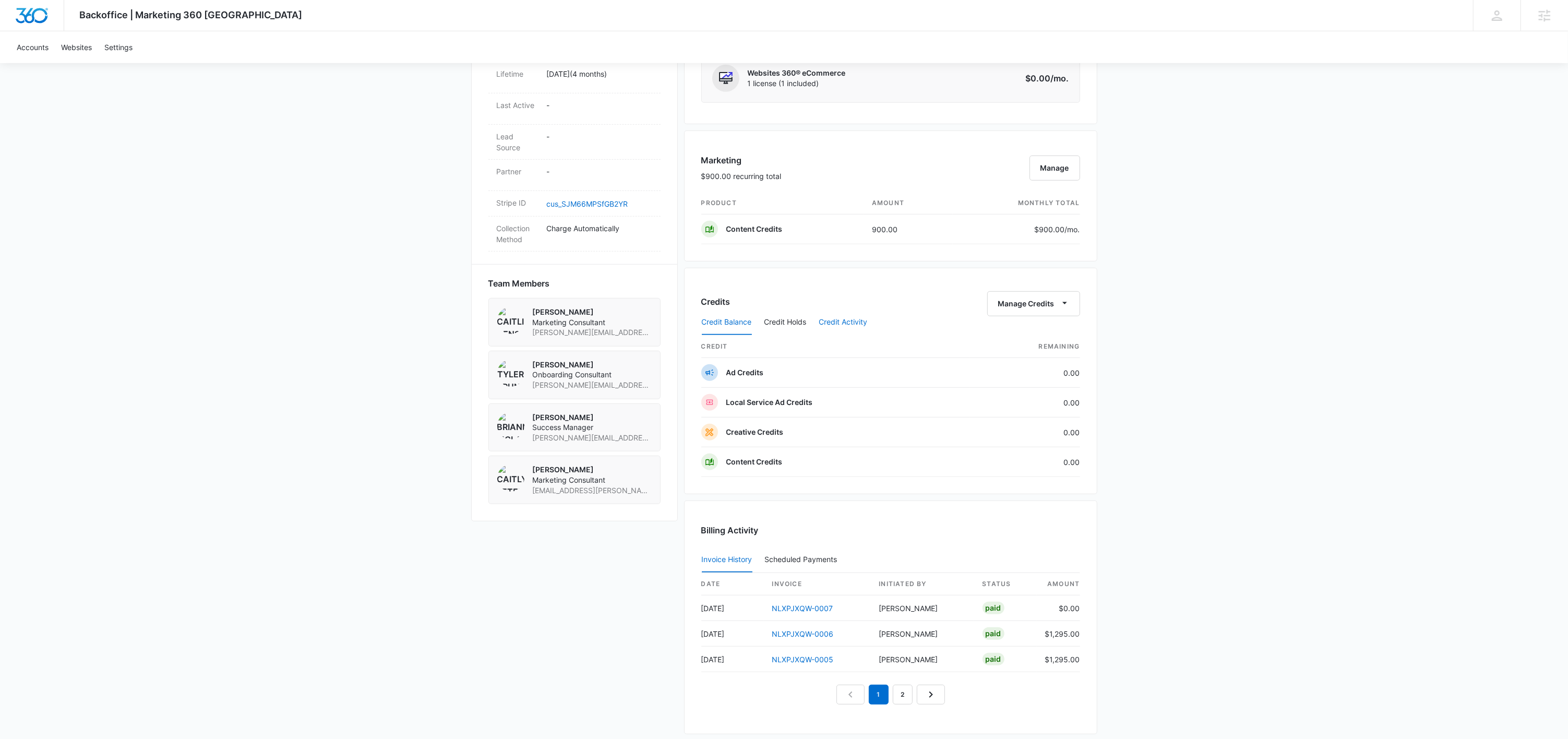
click at [837, 318] on button "Credit Activity" at bounding box center [844, 322] width 49 height 25
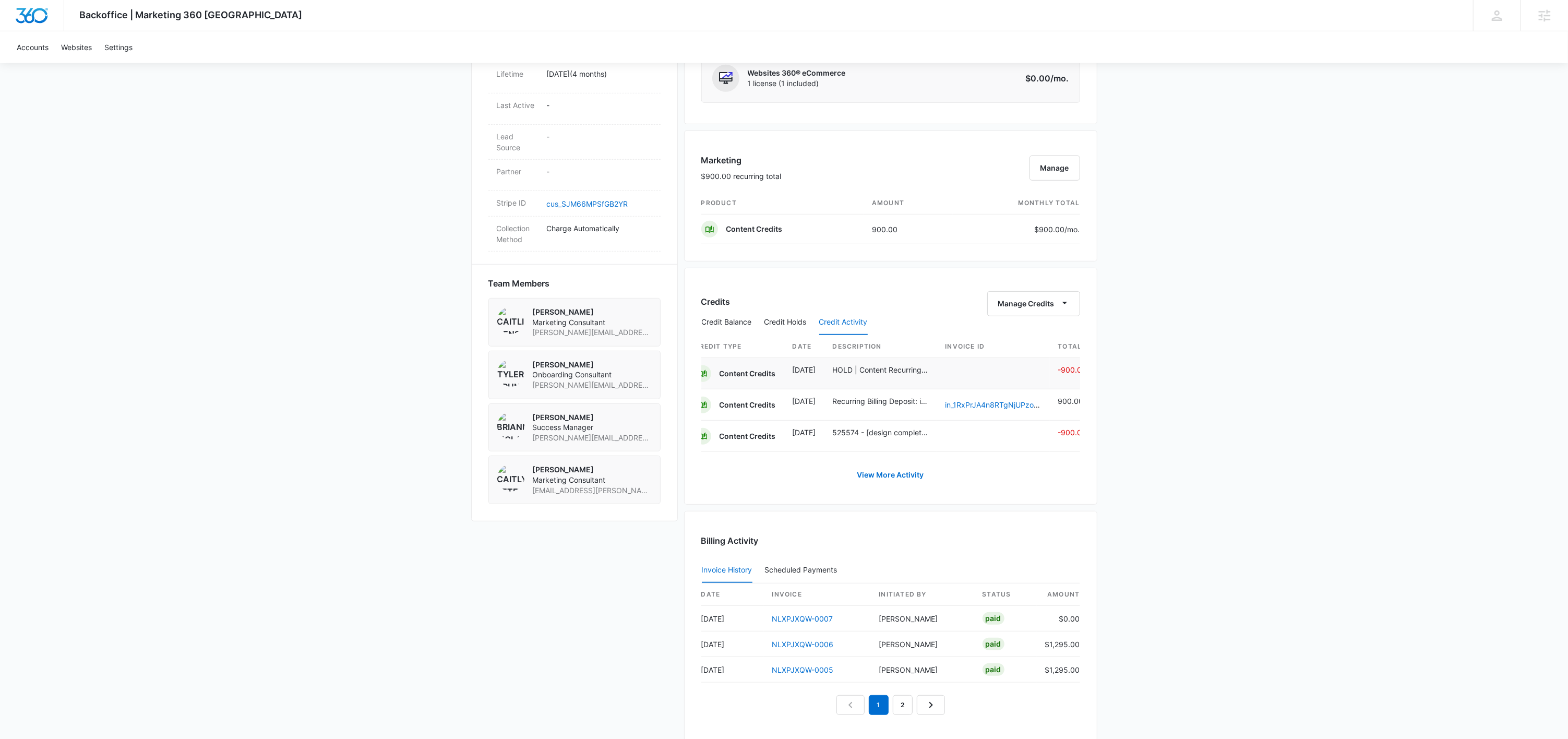
scroll to position [0, 13]
drag, startPoint x: 832, startPoint y: 408, endPoint x: 898, endPoint y: 407, distance: 66.0
click at [898, 407] on p "Recurring Billing Deposit: in_1RxPrJA4n8RTgNjUPzoyzEWW" at bounding box center [875, 400] width 96 height 11
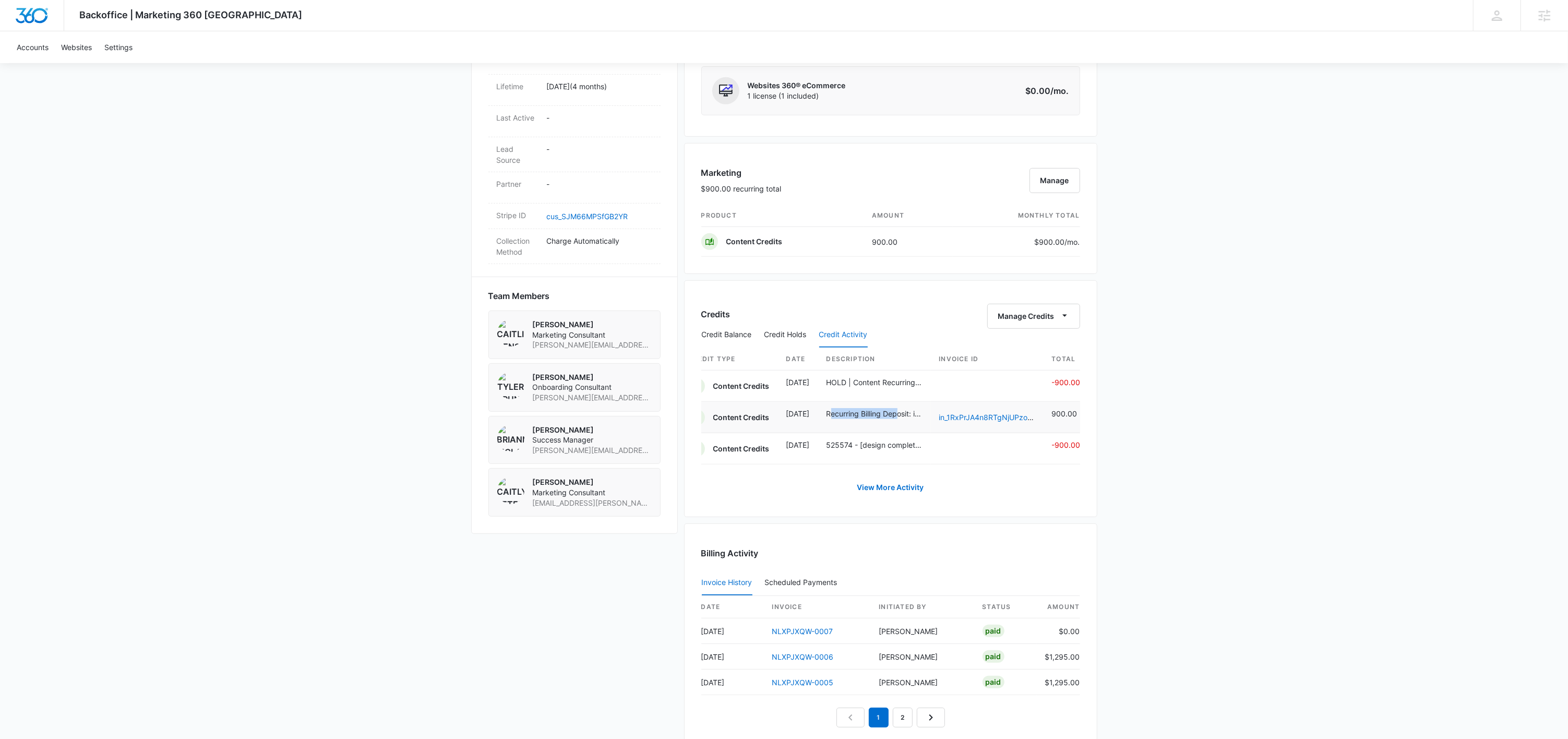
scroll to position [526, 0]
click at [896, 486] on link "View More Activity" at bounding box center [890, 487] width 88 height 25
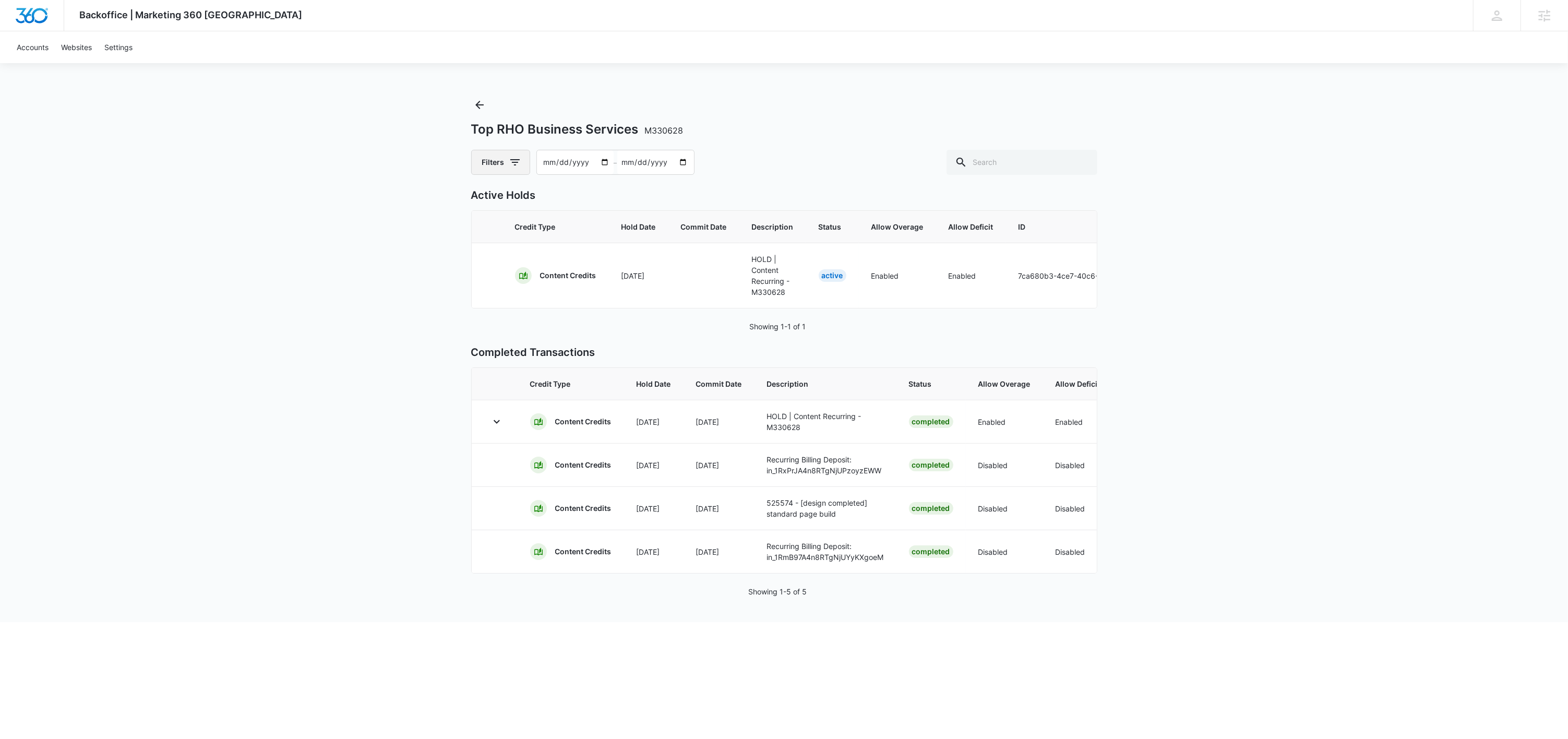
click at [500, 160] on button "Filters" at bounding box center [501, 162] width 59 height 25
click at [525, 247] on label "Content Credits" at bounding box center [544, 249] width 120 height 11
click at [484, 249] on input "Content Credits" at bounding box center [484, 249] width 1 height 1
radio input "false"
radio input "true"
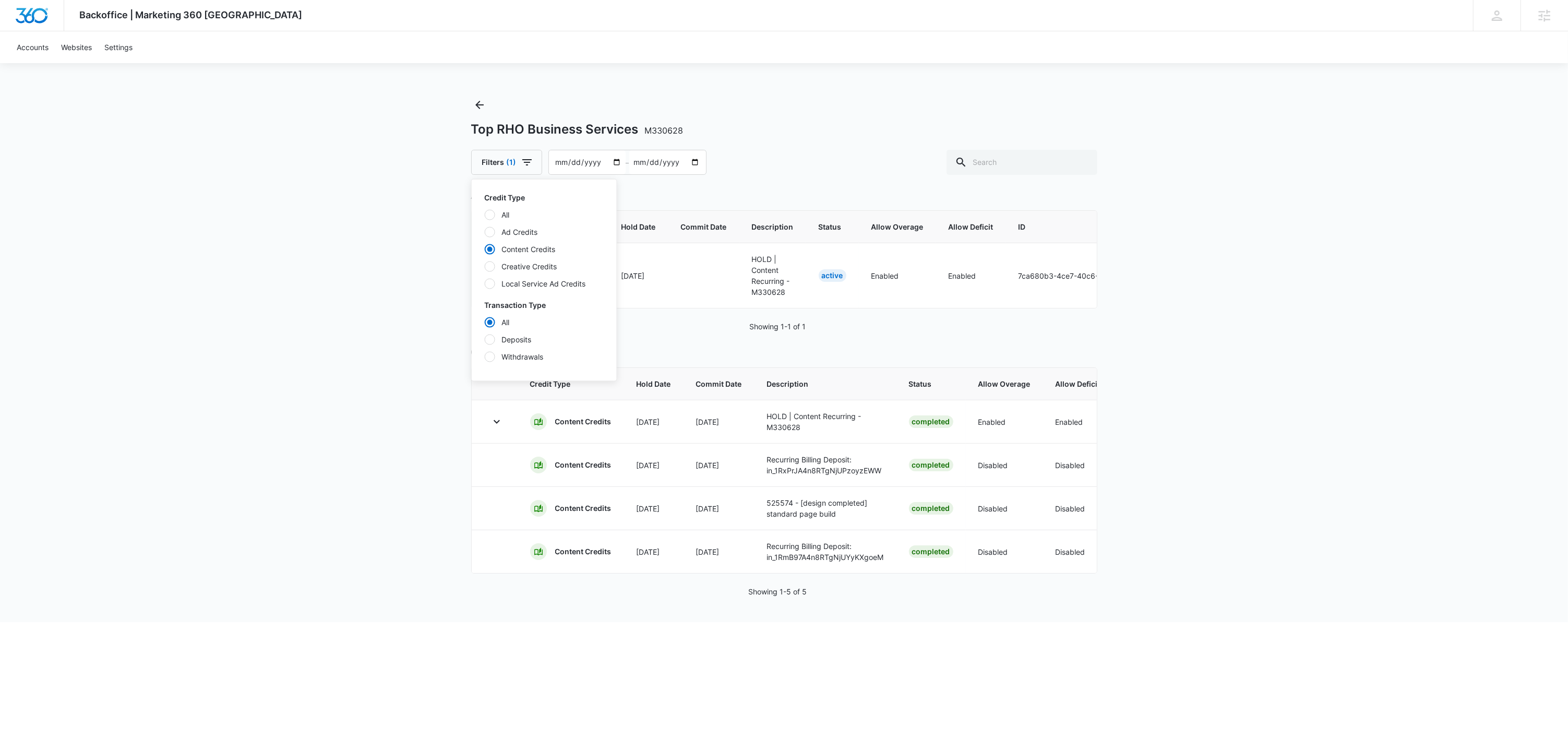
click at [862, 346] on p "Completed Transactions" at bounding box center [784, 352] width 626 height 16
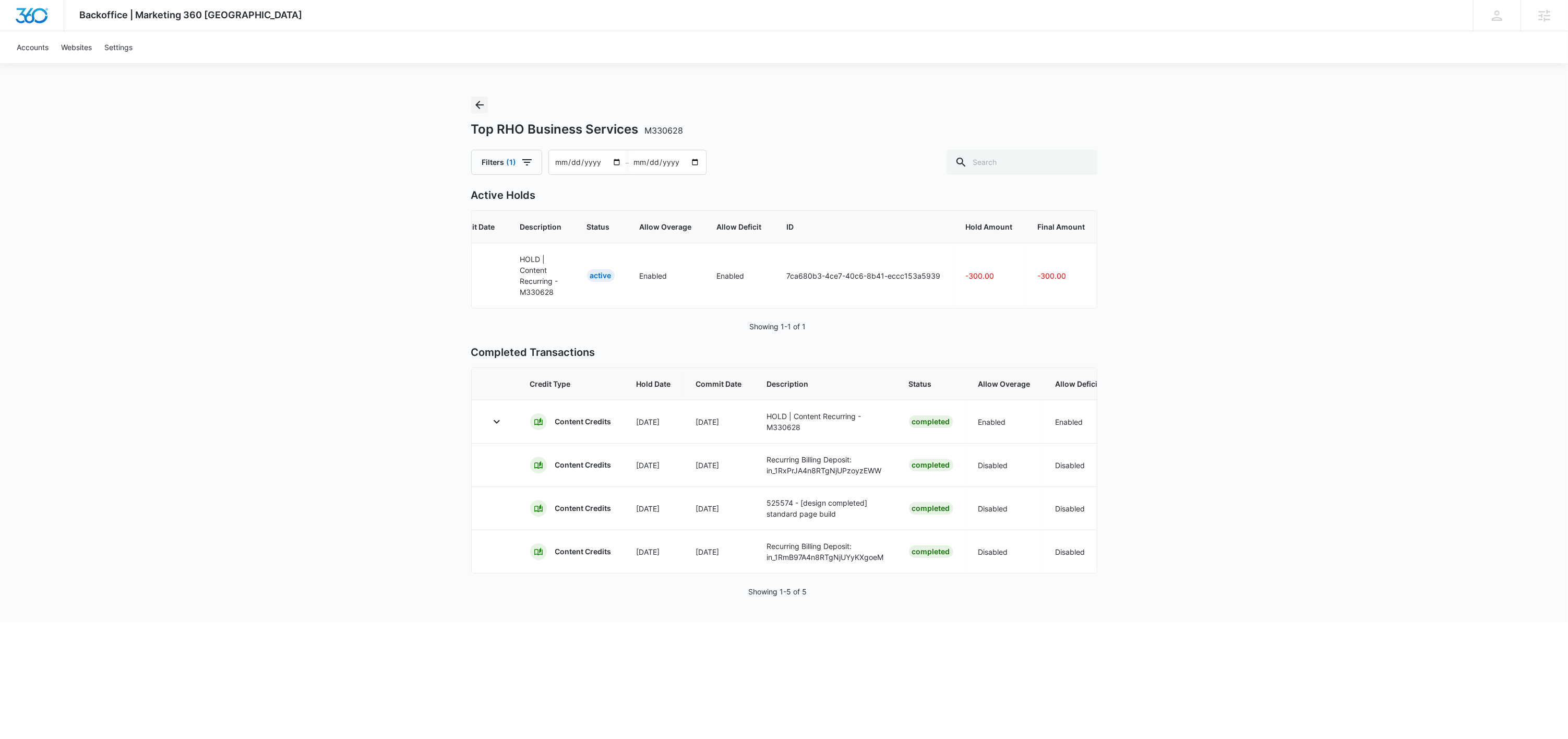
click at [478, 111] on button "Back" at bounding box center [479, 104] width 17 height 17
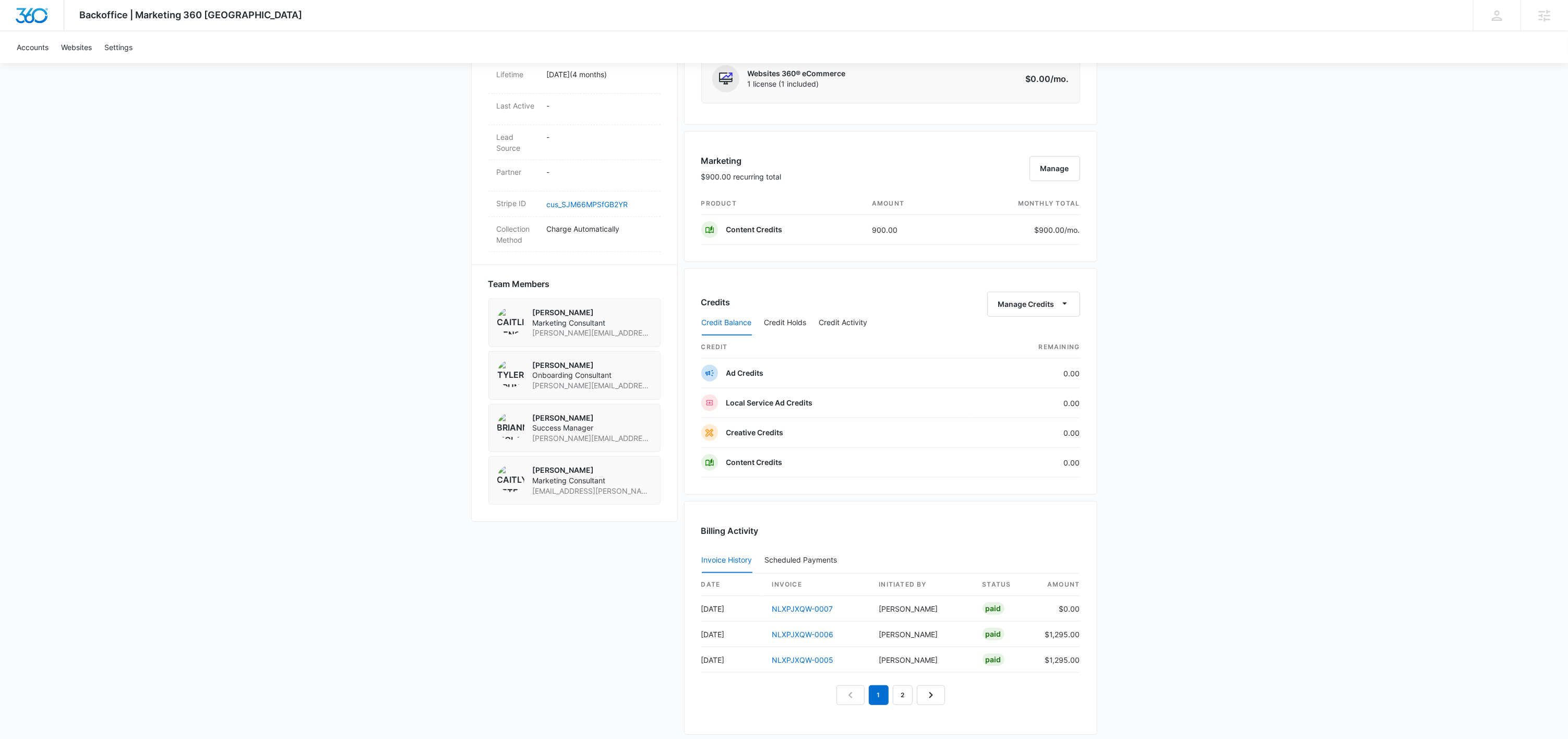
scroll to position [555, 0]
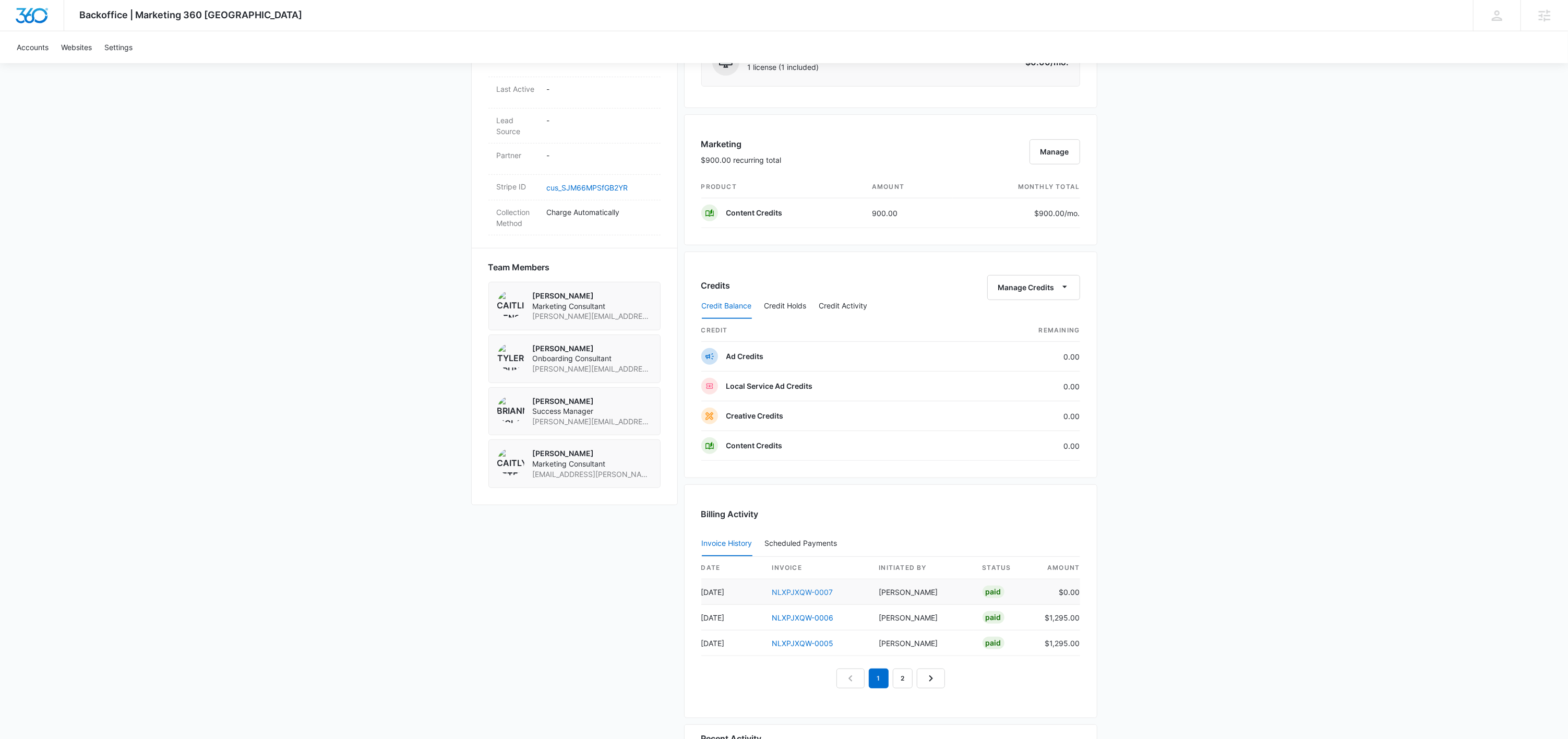
click at [797, 595] on link "NLXPJXQW-0007" at bounding box center [802, 592] width 61 height 9
